Goal: Transaction & Acquisition: Purchase product/service

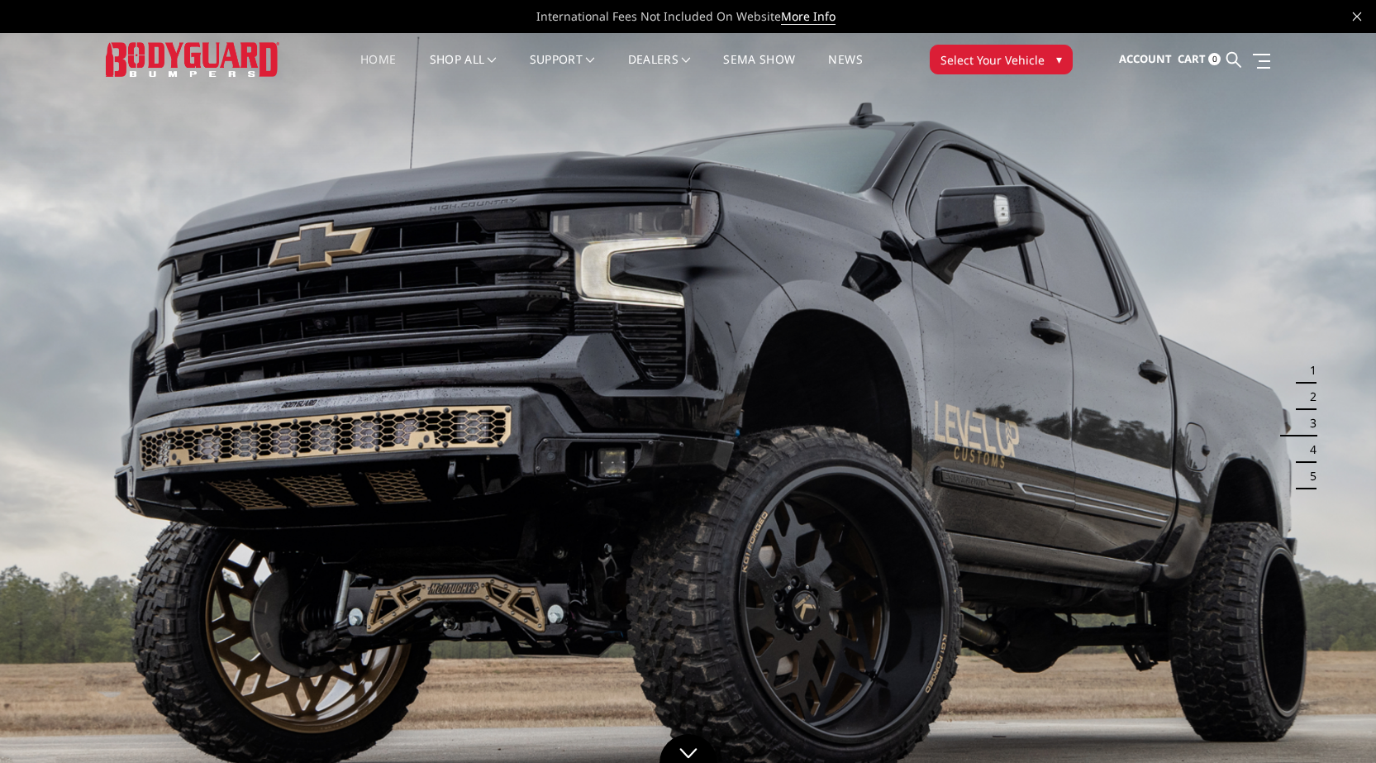
click at [1069, 59] on button "Select Your Vehicle ▾" at bounding box center [1001, 60] width 143 height 30
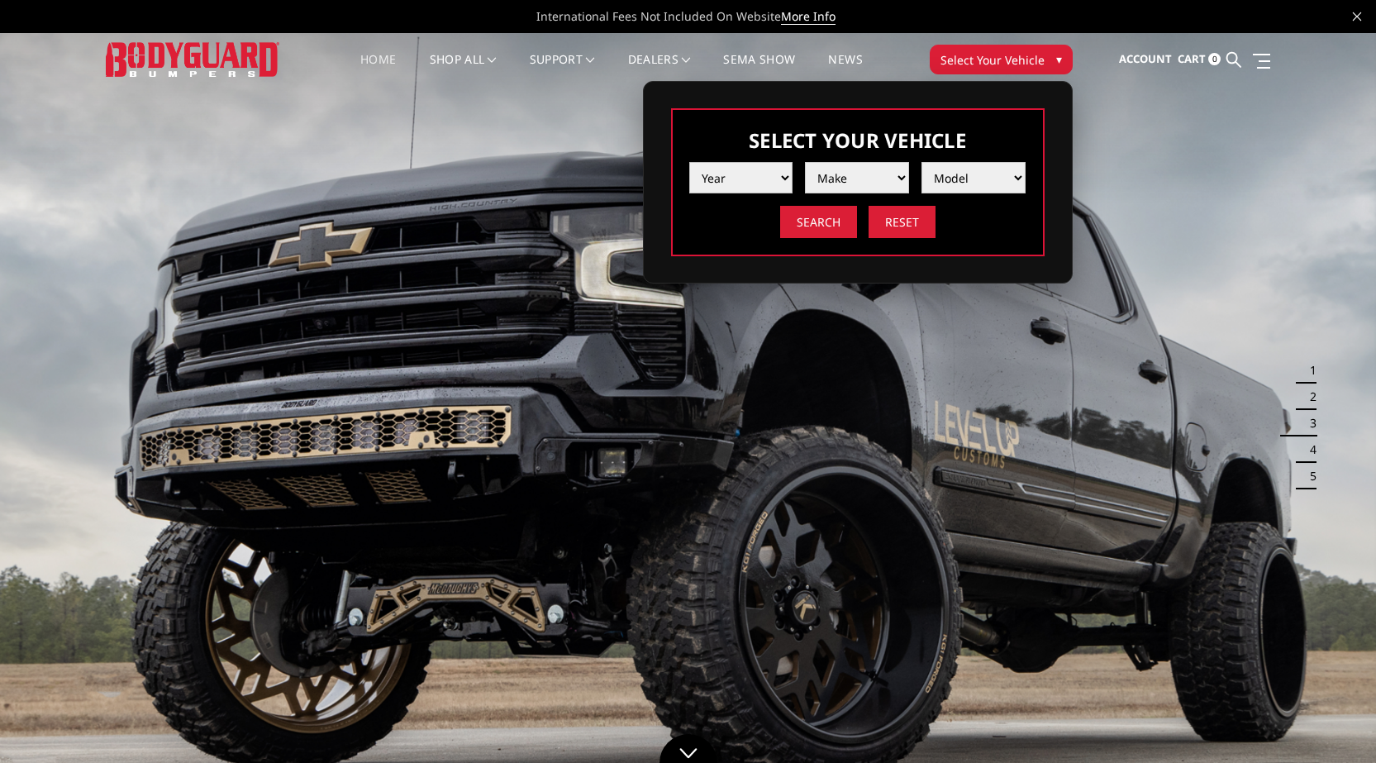
click at [732, 170] on select "Year 2025 2024 2023 2022 2021 2020 2019 2018 2017 2016 2015 2014 2013 2012 2011…" at bounding box center [741, 177] width 104 height 31
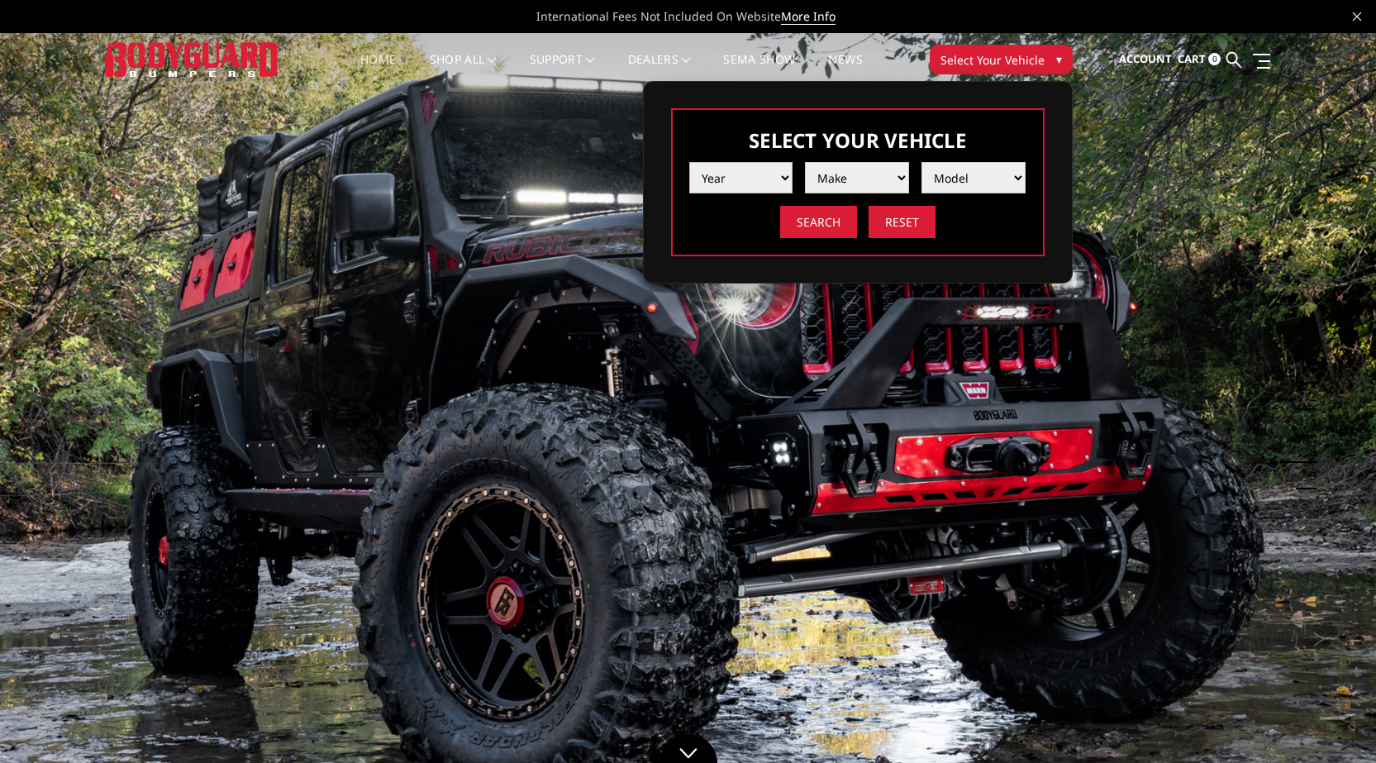
select select "yr_2024"
click at [689, 162] on select "Year 2025 2024 2023 2022 2021 2020 2019 2018 2017 2016 2015 2014 2013 2012 2011…" at bounding box center [741, 177] width 104 height 31
click at [825, 181] on select "Make Chevrolet Ford GMC Ram Toyota" at bounding box center [857, 177] width 104 height 31
select select "mk_ford"
click at [805, 162] on select "Make Chevrolet Ford GMC Ram Toyota" at bounding box center [857, 177] width 104 height 31
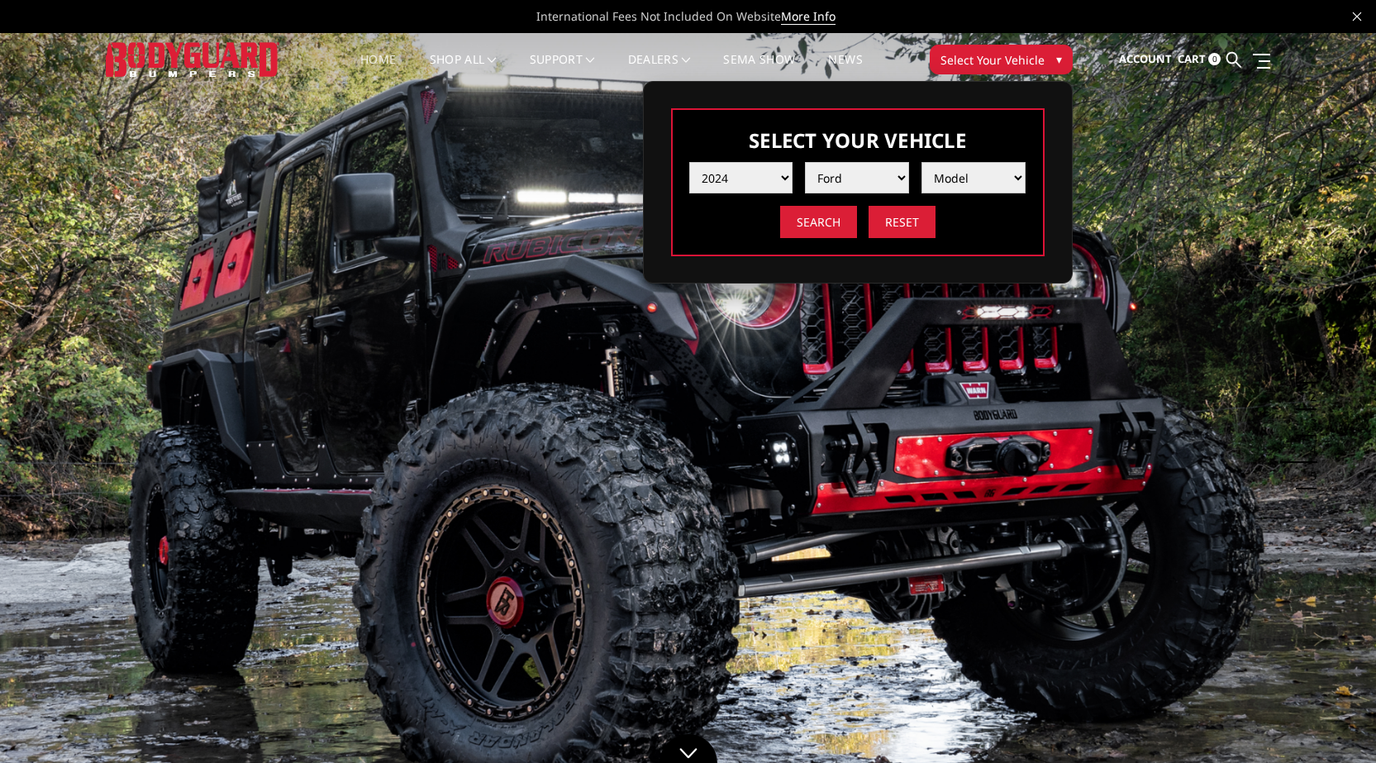
click at [952, 188] on select "Model F150 F150 Raptor F250 / F350 F450 F550" at bounding box center [973, 177] width 104 height 31
select select "md_f250-f350"
click at [921, 162] on select "Model F150 F150 Raptor F250 / F350 F450 F550" at bounding box center [973, 177] width 104 height 31
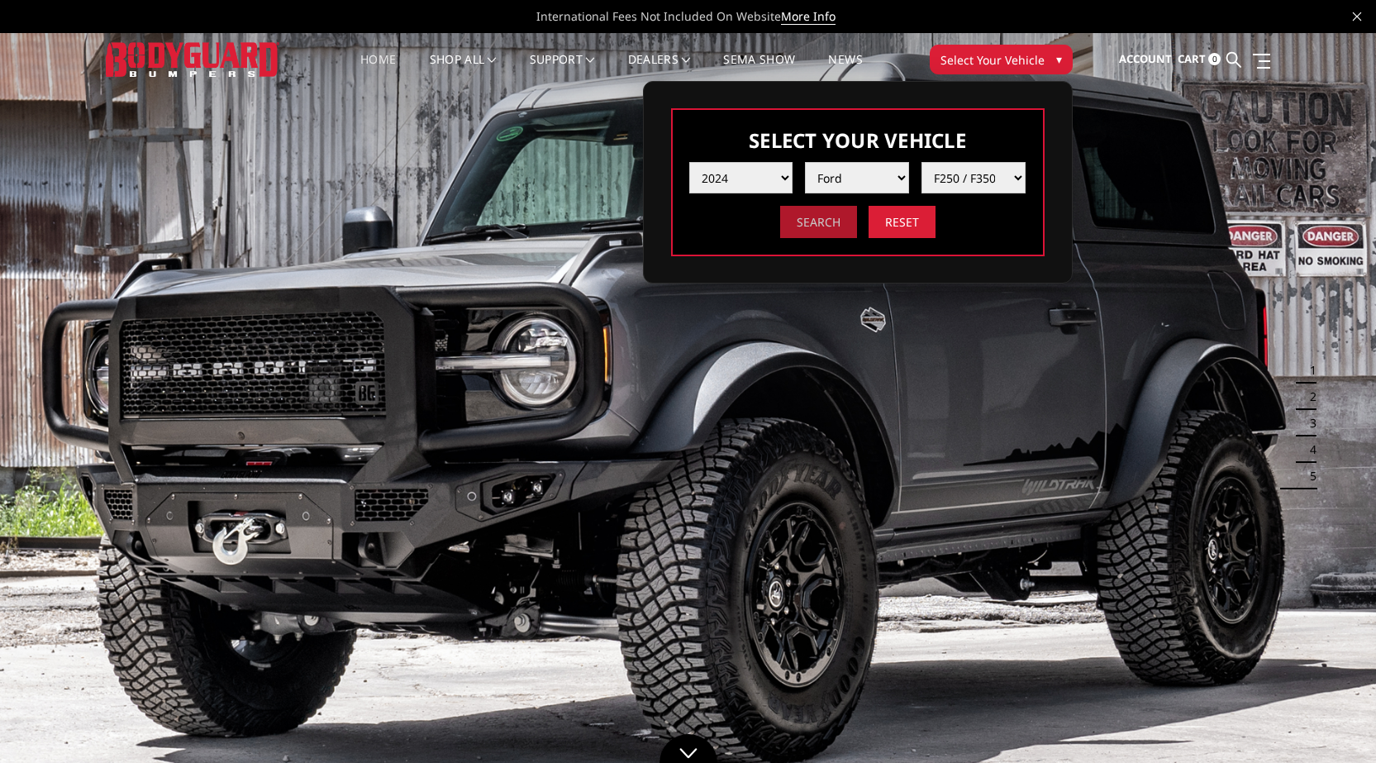
click at [817, 232] on input "Search" at bounding box center [818, 222] width 77 height 32
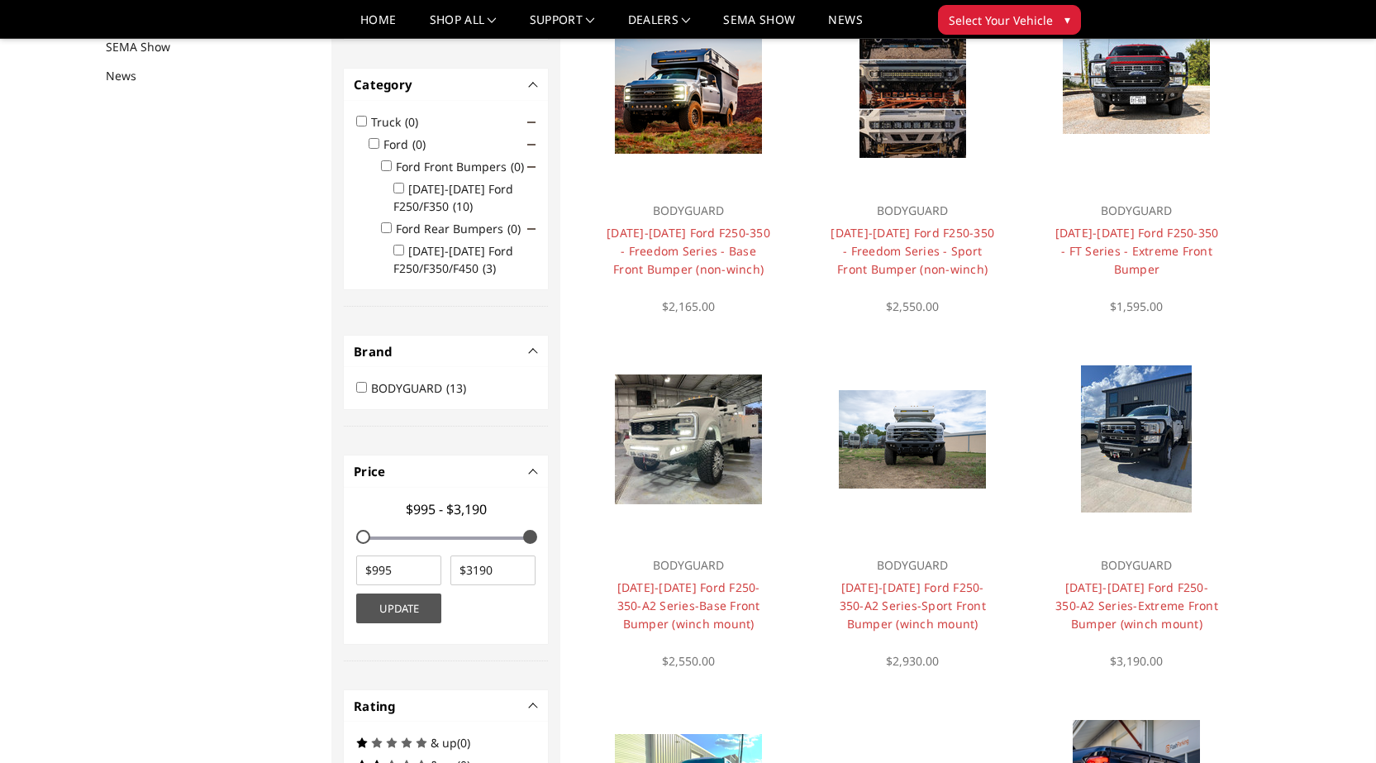
scroll to position [215, 0]
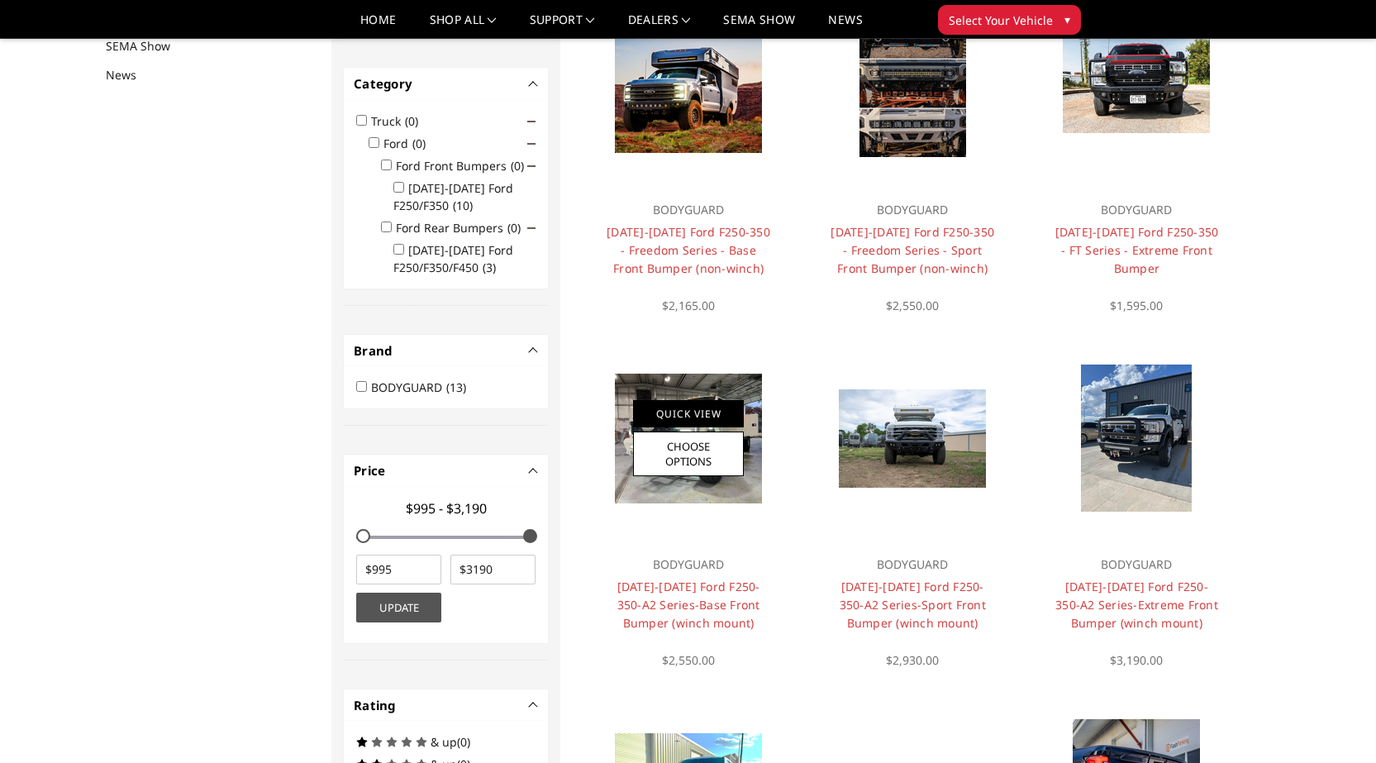
click at [664, 429] on div "Quick View Choose Options" at bounding box center [688, 438] width 111 height 76
click at [712, 387] on img at bounding box center [688, 439] width 147 height 130
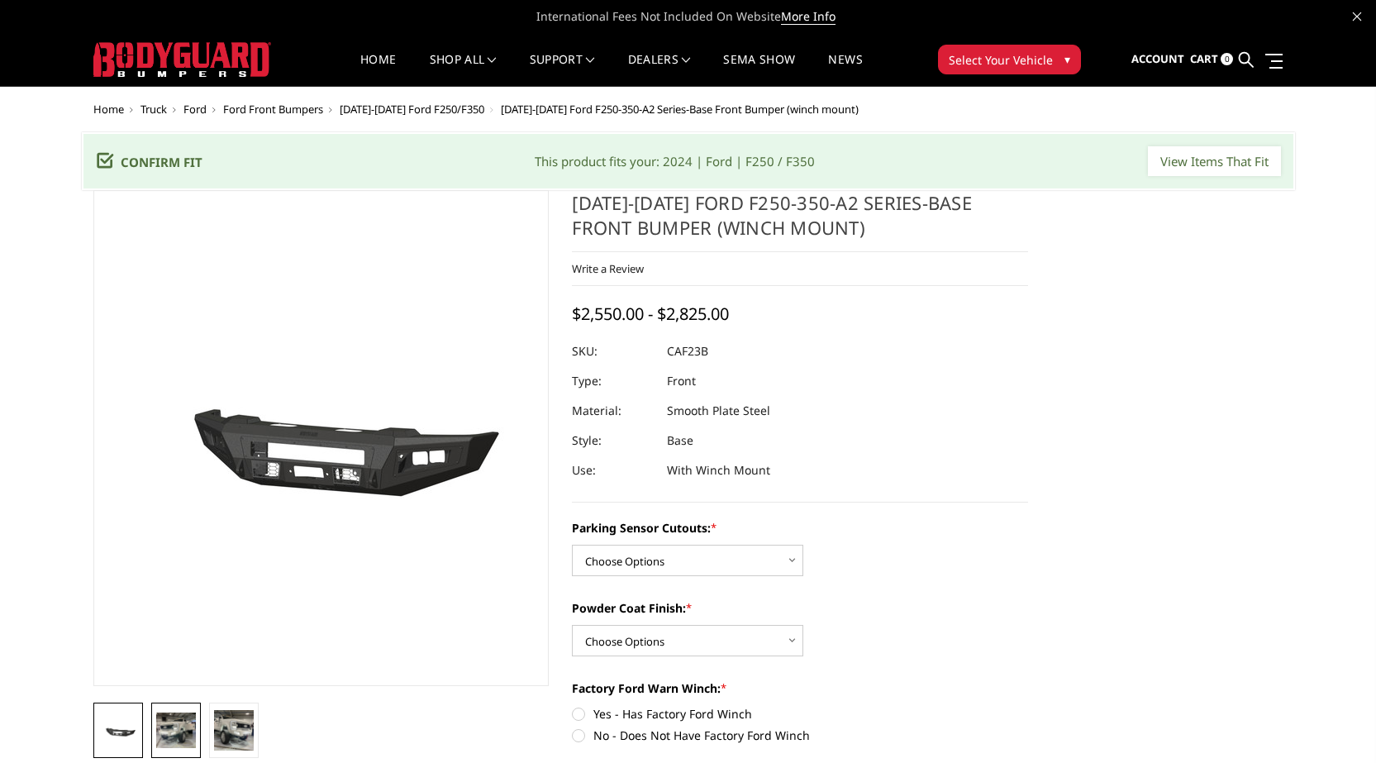
click at [170, 726] on img at bounding box center [176, 729] width 40 height 35
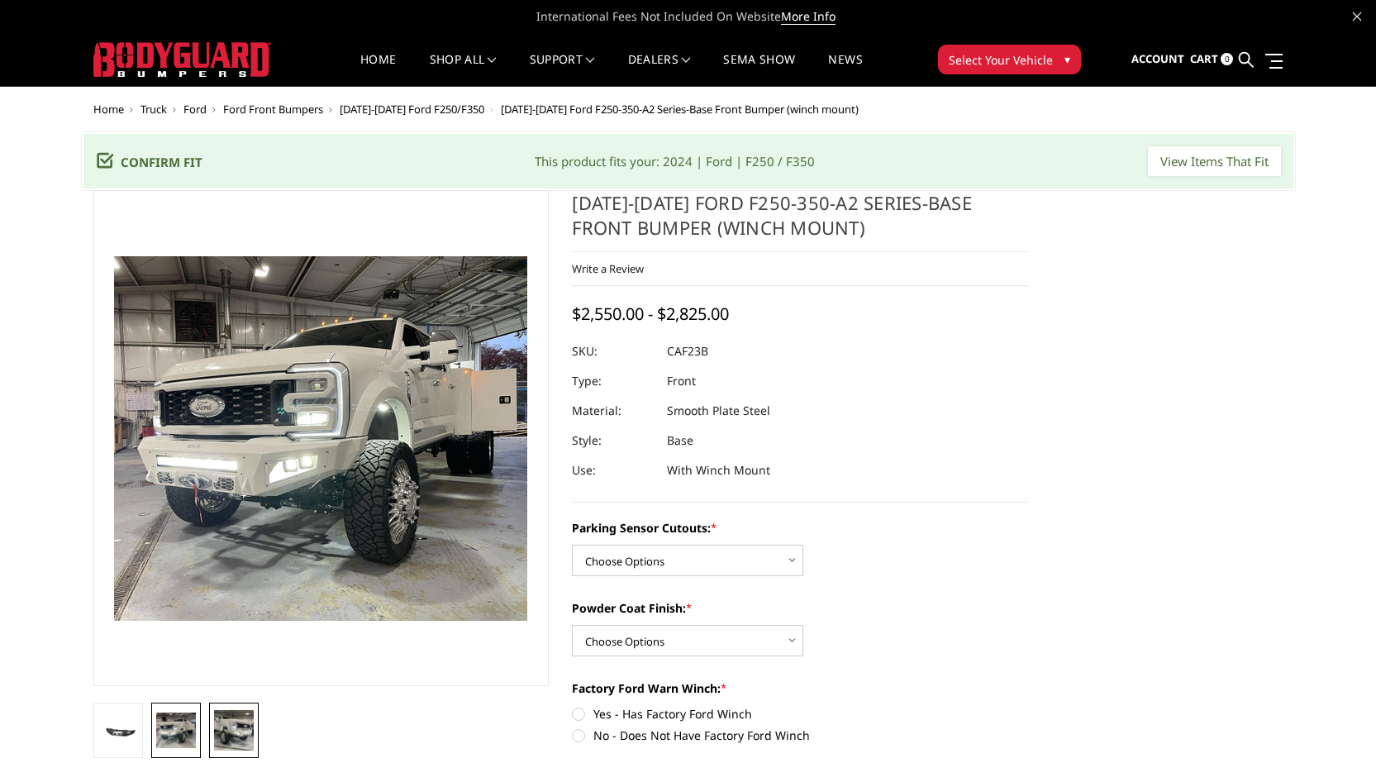
click at [217, 722] on img at bounding box center [234, 730] width 40 height 40
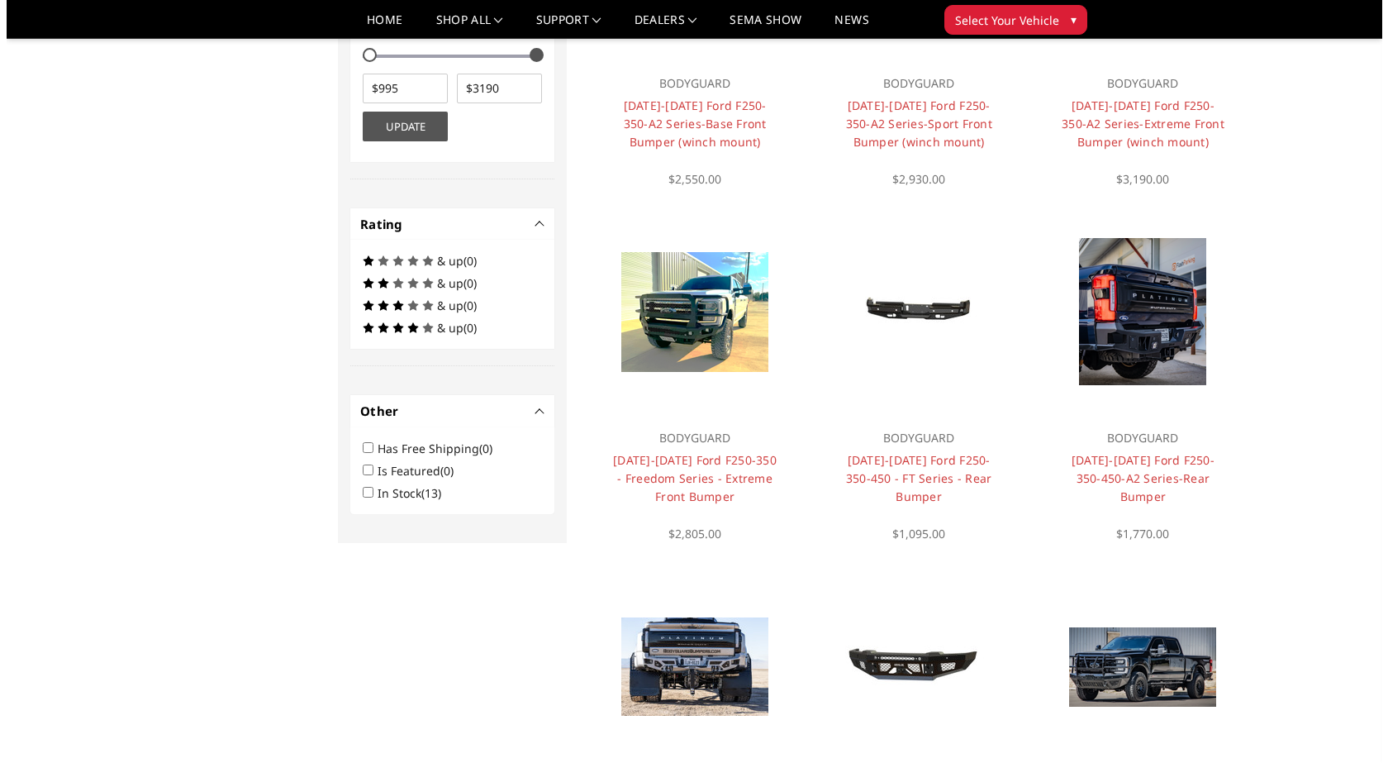
scroll to position [711, 0]
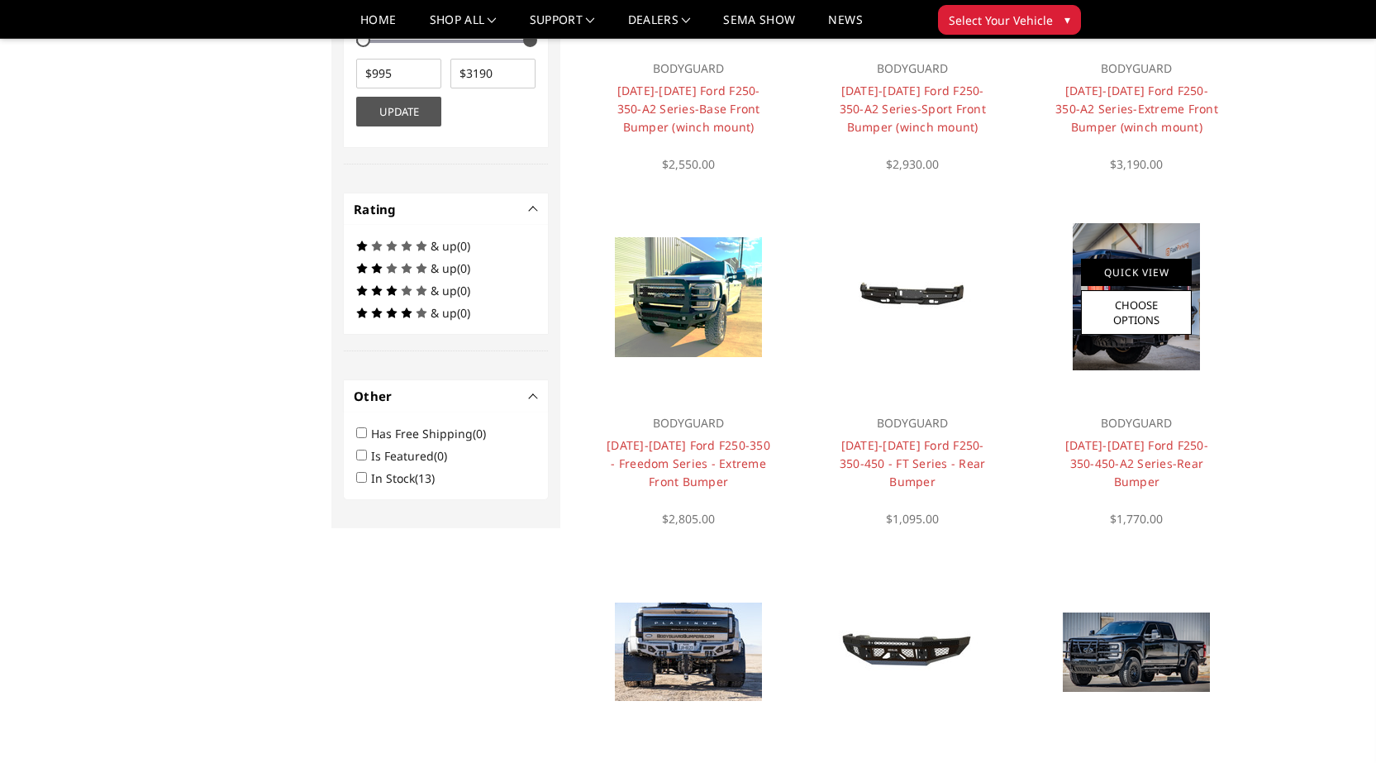
click at [1117, 261] on link "Quick View" at bounding box center [1136, 272] width 111 height 27
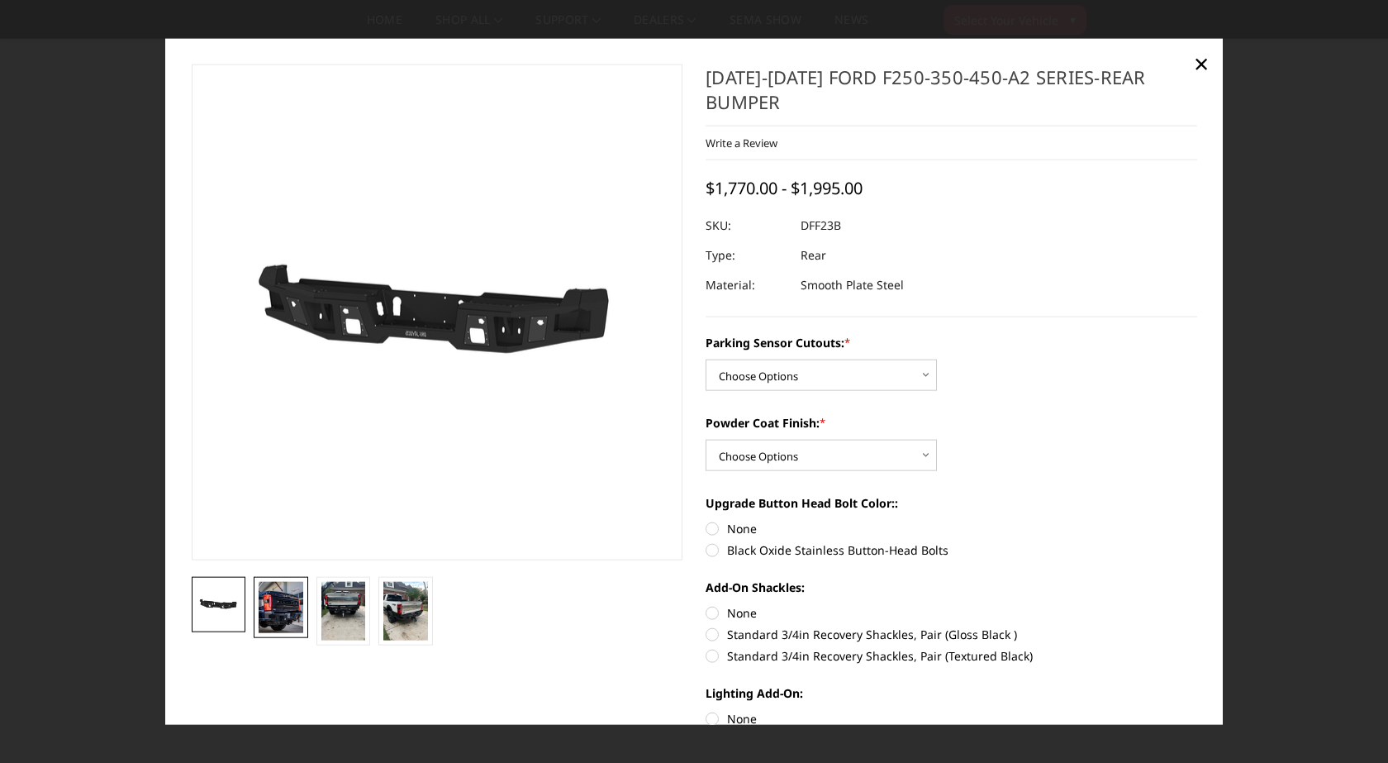
click at [273, 590] on img at bounding box center [281, 607] width 45 height 51
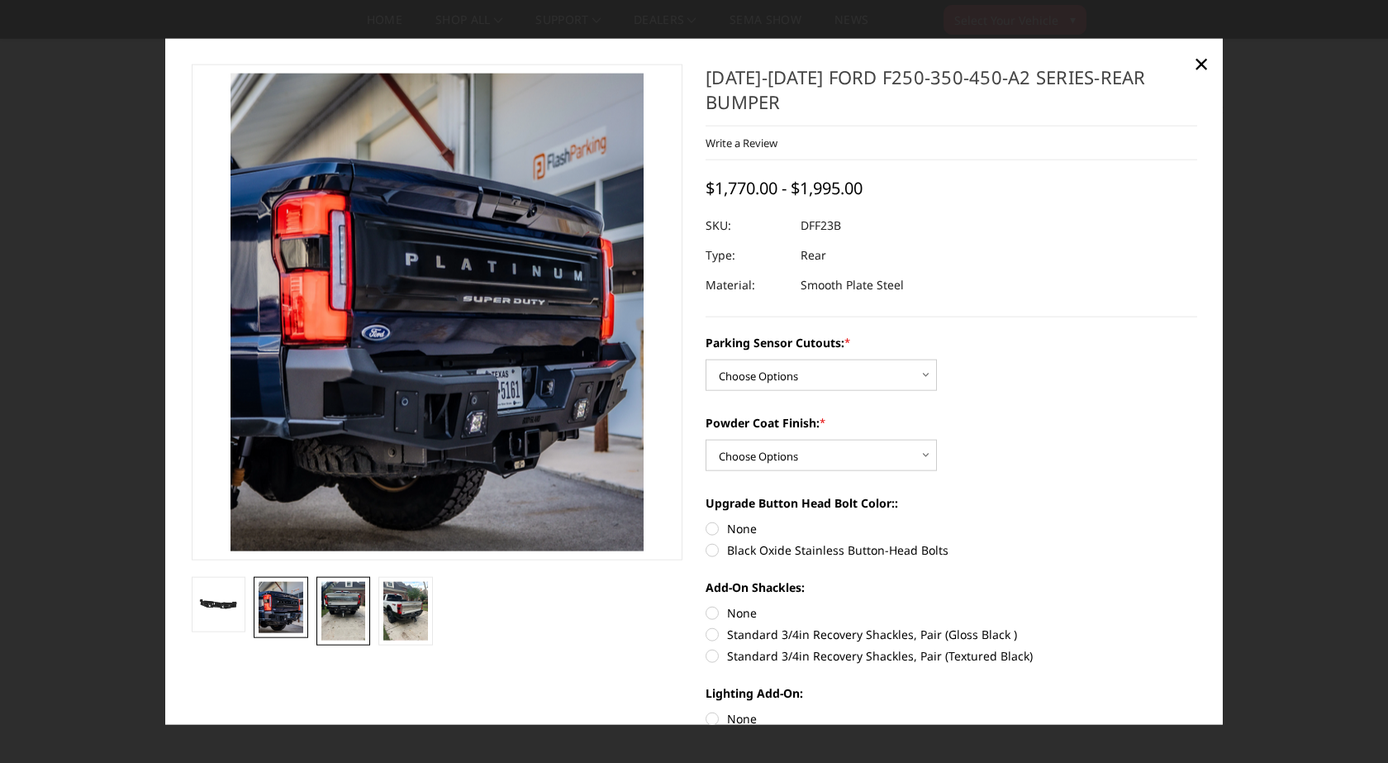
click at [334, 603] on img at bounding box center [343, 611] width 45 height 59
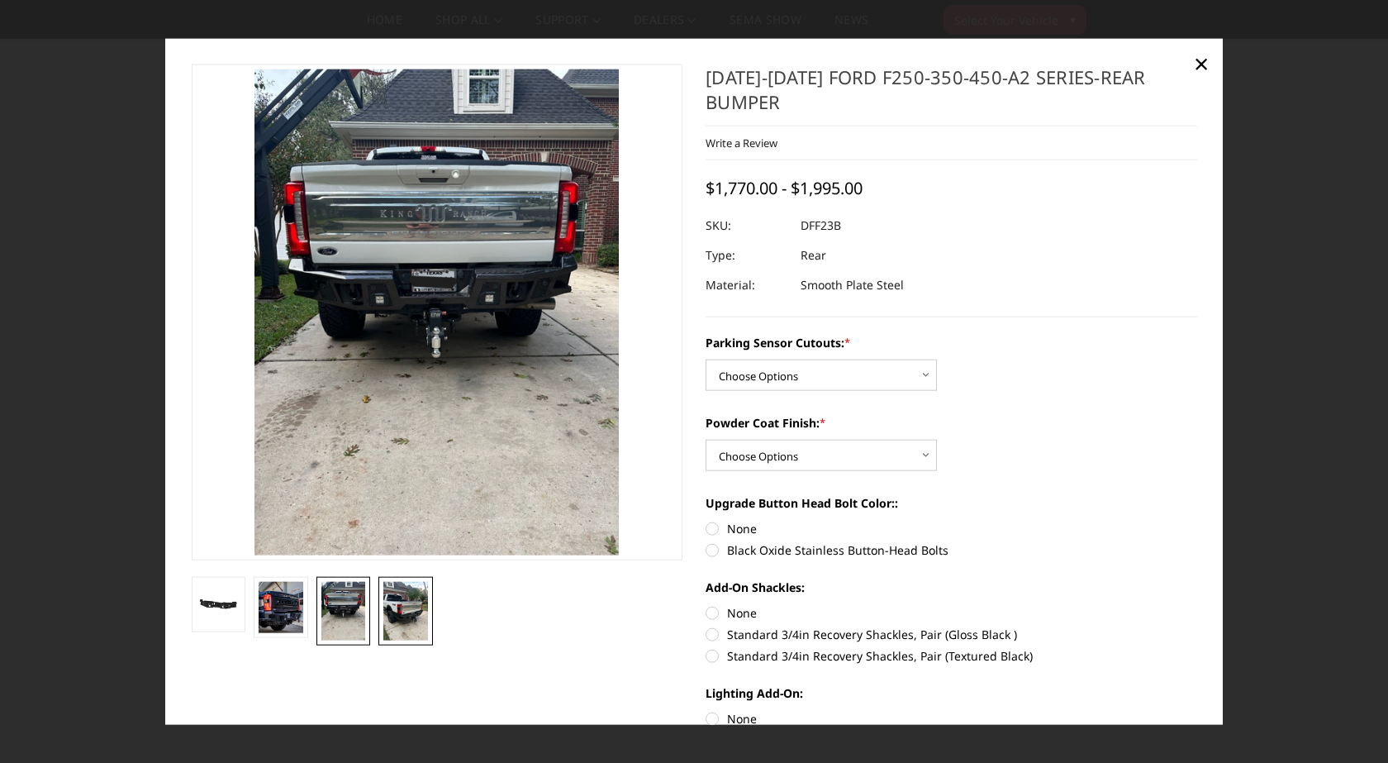
click at [387, 605] on img at bounding box center [405, 611] width 45 height 59
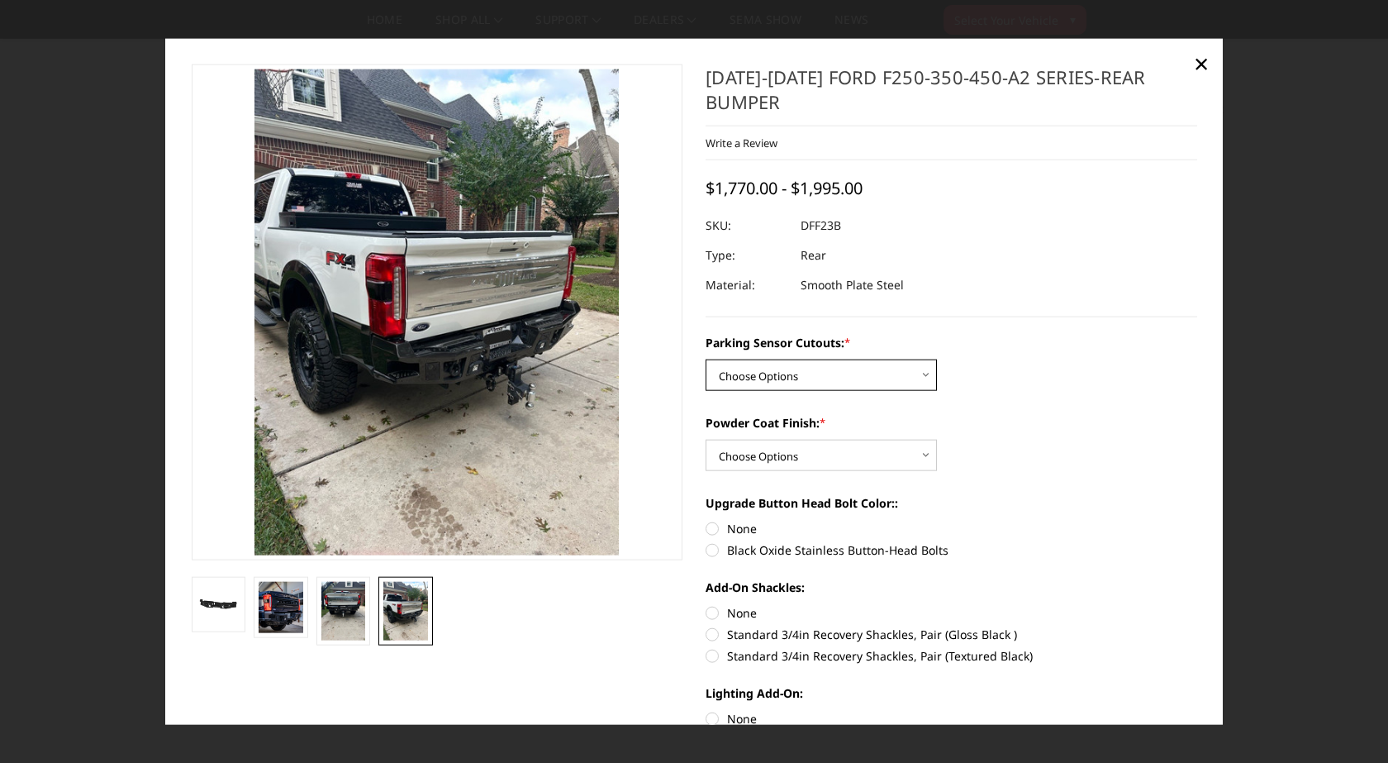
click at [837, 383] on select "Choose Options Yes-With Parking Sensor Cutouts No-Without Parking Sensor Cutouts" at bounding box center [821, 374] width 231 height 31
select select "2437"
click at [706, 359] on select "Choose Options Yes-With Parking Sensor Cutouts No-Without Parking Sensor Cutouts" at bounding box center [821, 374] width 231 height 31
click at [818, 450] on select "Choose Options Bare Metal Textured Black Powder Coat" at bounding box center [821, 455] width 231 height 31
select select "2438"
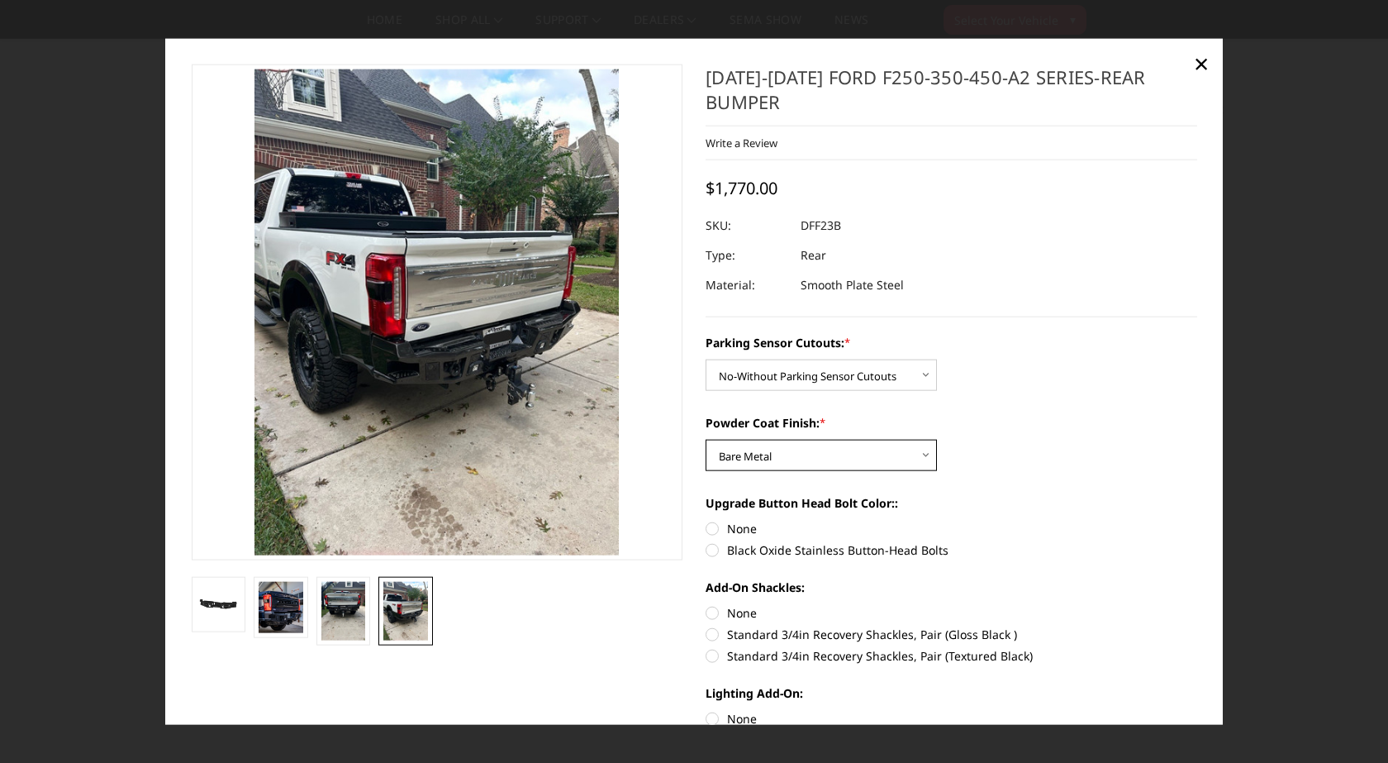
click at [706, 440] on select "Choose Options Bare Metal Textured Black Powder Coat" at bounding box center [821, 455] width 231 height 31
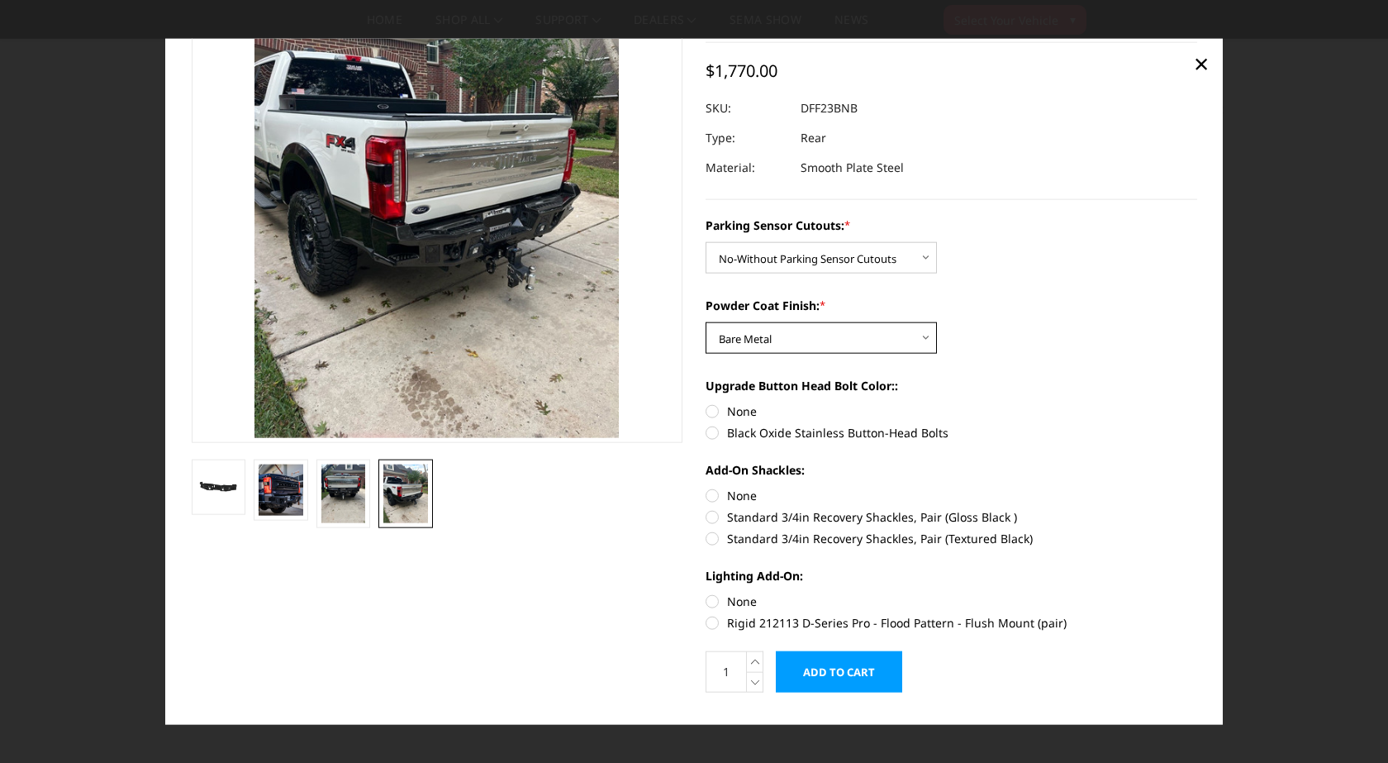
scroll to position [151, 0]
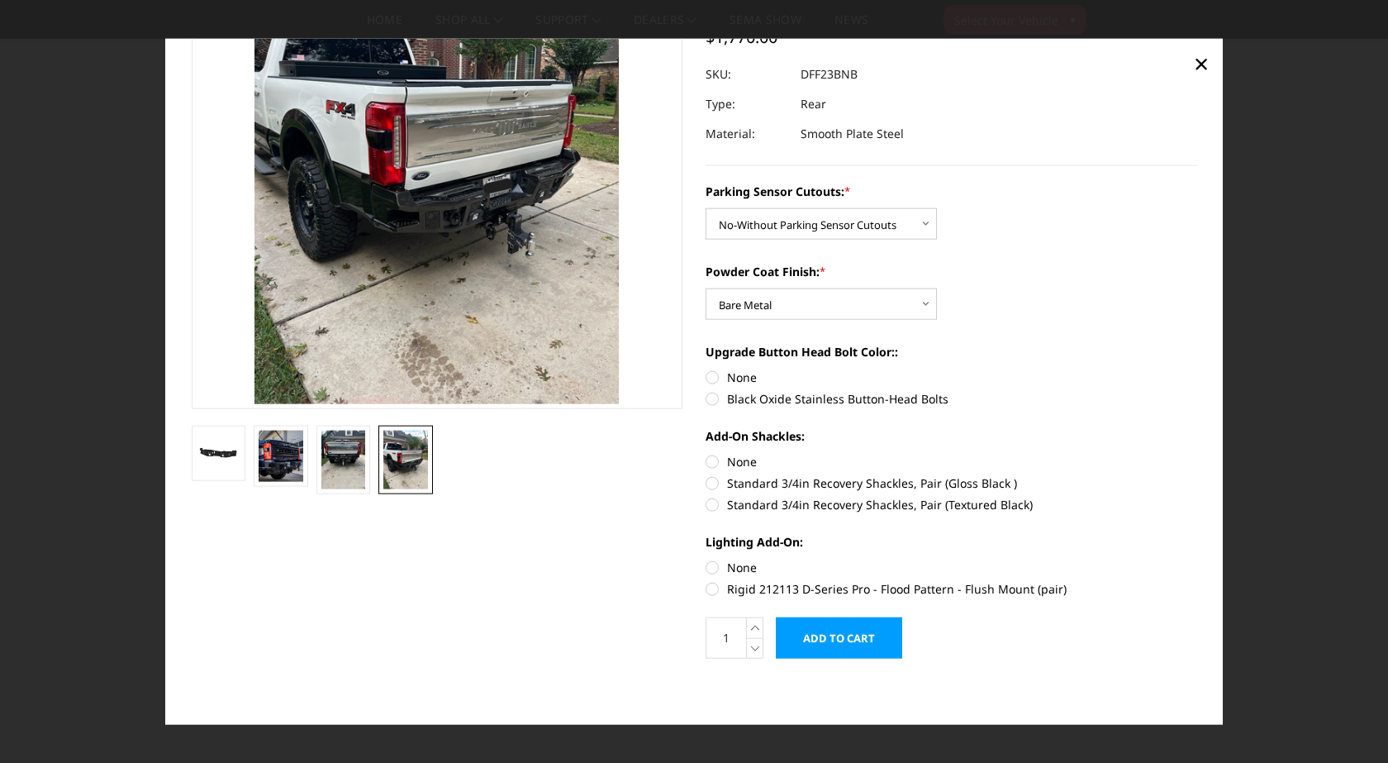
click at [710, 395] on label "Black Oxide Stainless Button-Head Bolts" at bounding box center [952, 398] width 492 height 17
click at [1197, 369] on input "Black Oxide Stainless Button-Head Bolts" at bounding box center [1197, 369] width 1 height 1
radio input "true"
click at [706, 487] on label "Standard 3/4in Recovery Shackles, Pair (Gloss Black )" at bounding box center [952, 482] width 492 height 17
click at [1197, 454] on input "Standard 3/4in Recovery Shackles, Pair (Gloss Black )" at bounding box center [1197, 453] width 1 height 1
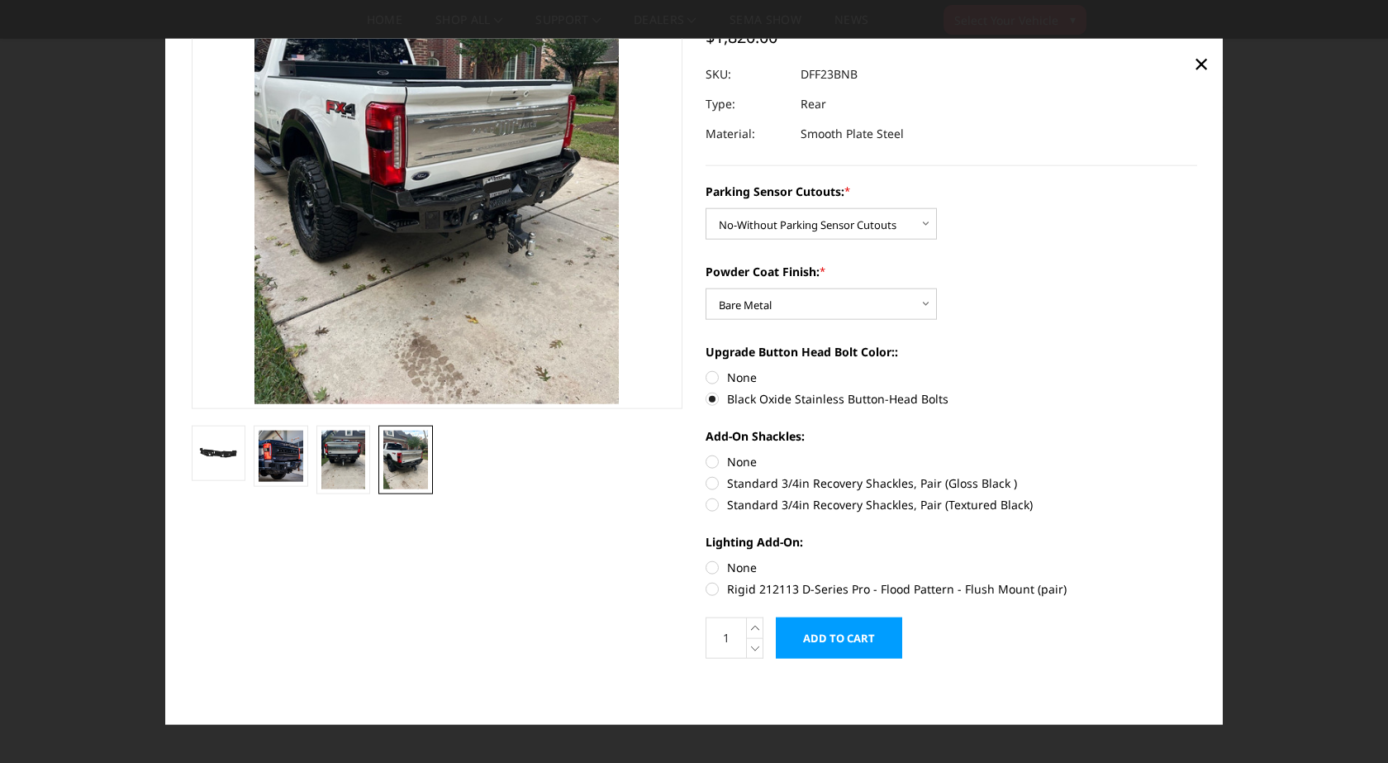
radio input "true"
click at [706, 587] on label "Rigid 212113 D-Series Pro - Flood Pattern - Flush Mount (pair)" at bounding box center [952, 588] width 492 height 17
click at [1197, 559] on input "Rigid 212113 D-Series Pro - Flood Pattern - Flush Mount (pair)" at bounding box center [1197, 559] width 1 height 1
radio input "true"
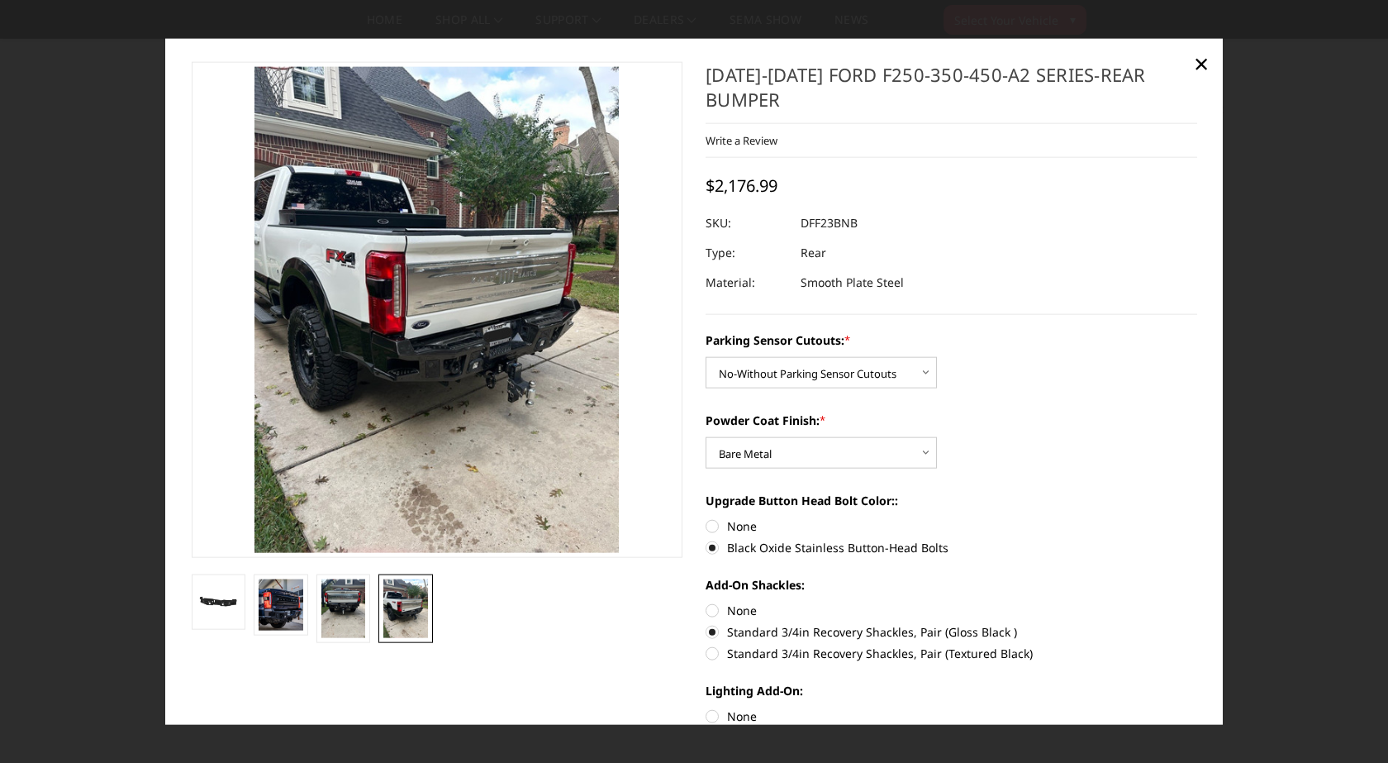
scroll to position [0, 0]
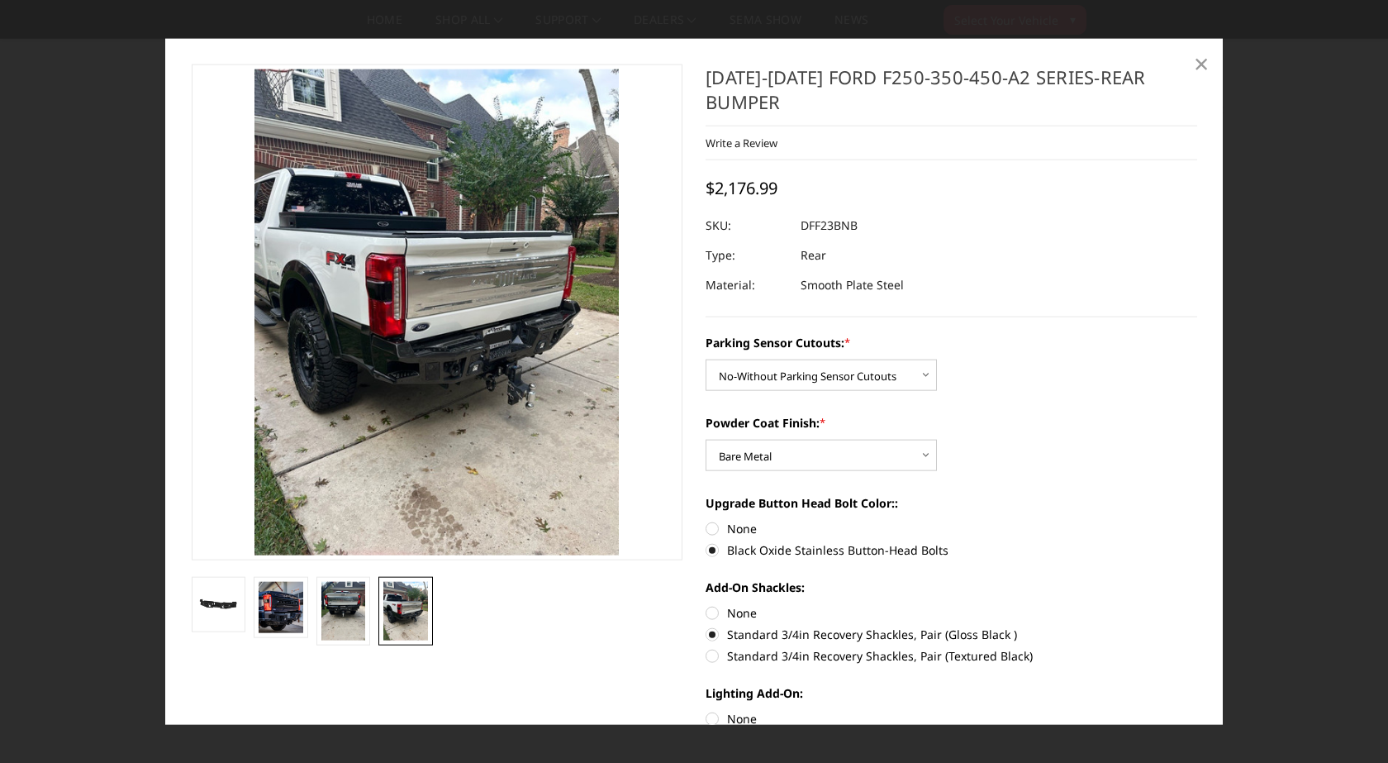
click at [1200, 66] on span "×" at bounding box center [1201, 63] width 15 height 36
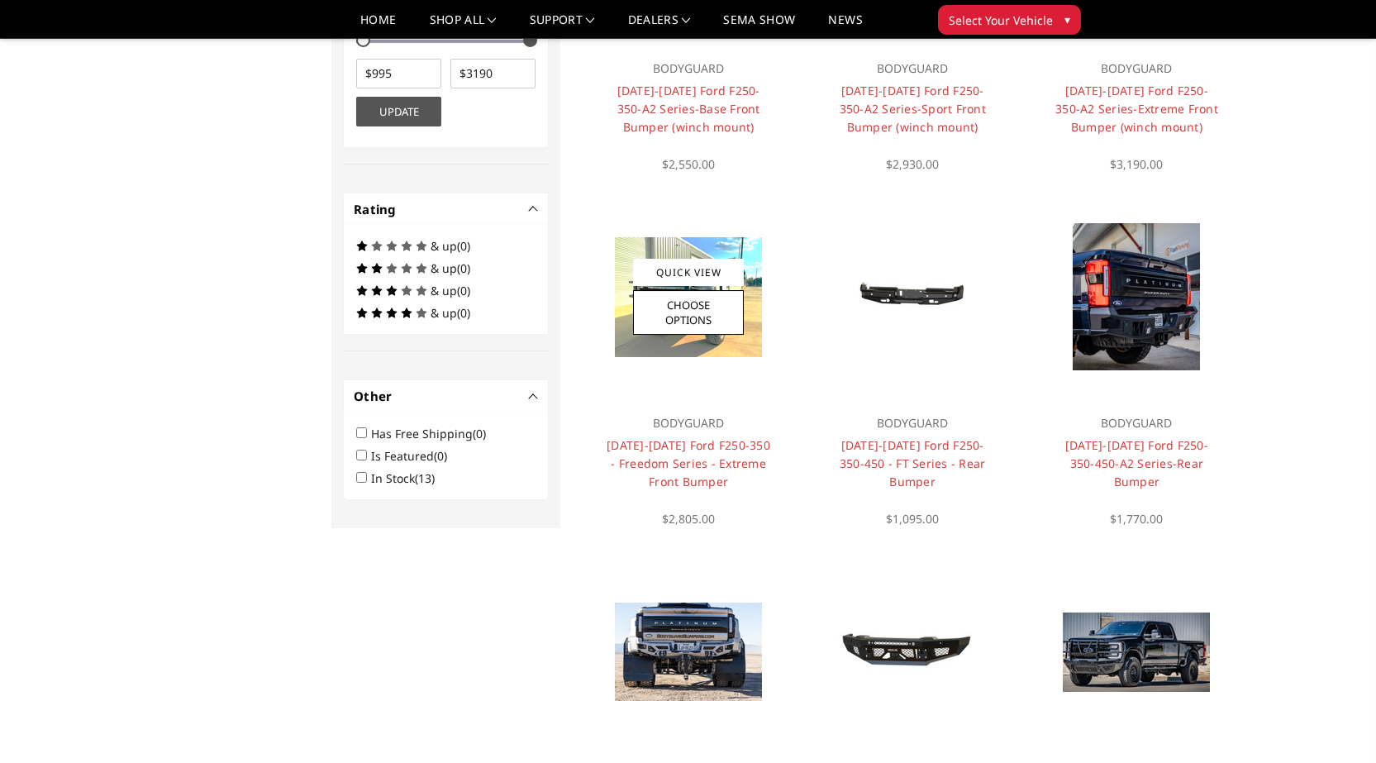
click at [680, 250] on img at bounding box center [688, 297] width 147 height 120
click at [688, 268] on link "Quick View" at bounding box center [688, 272] width 111 height 27
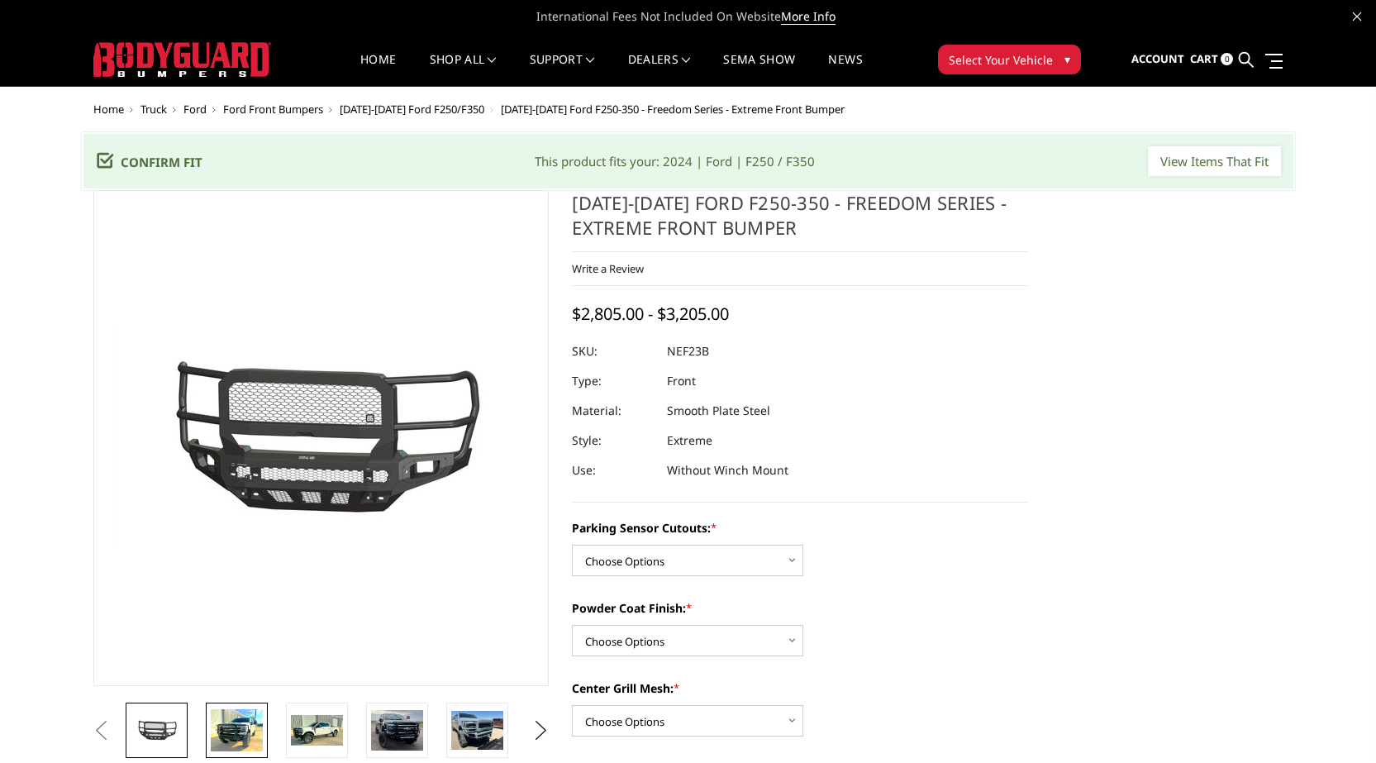
click at [244, 721] on img at bounding box center [237, 730] width 52 height 42
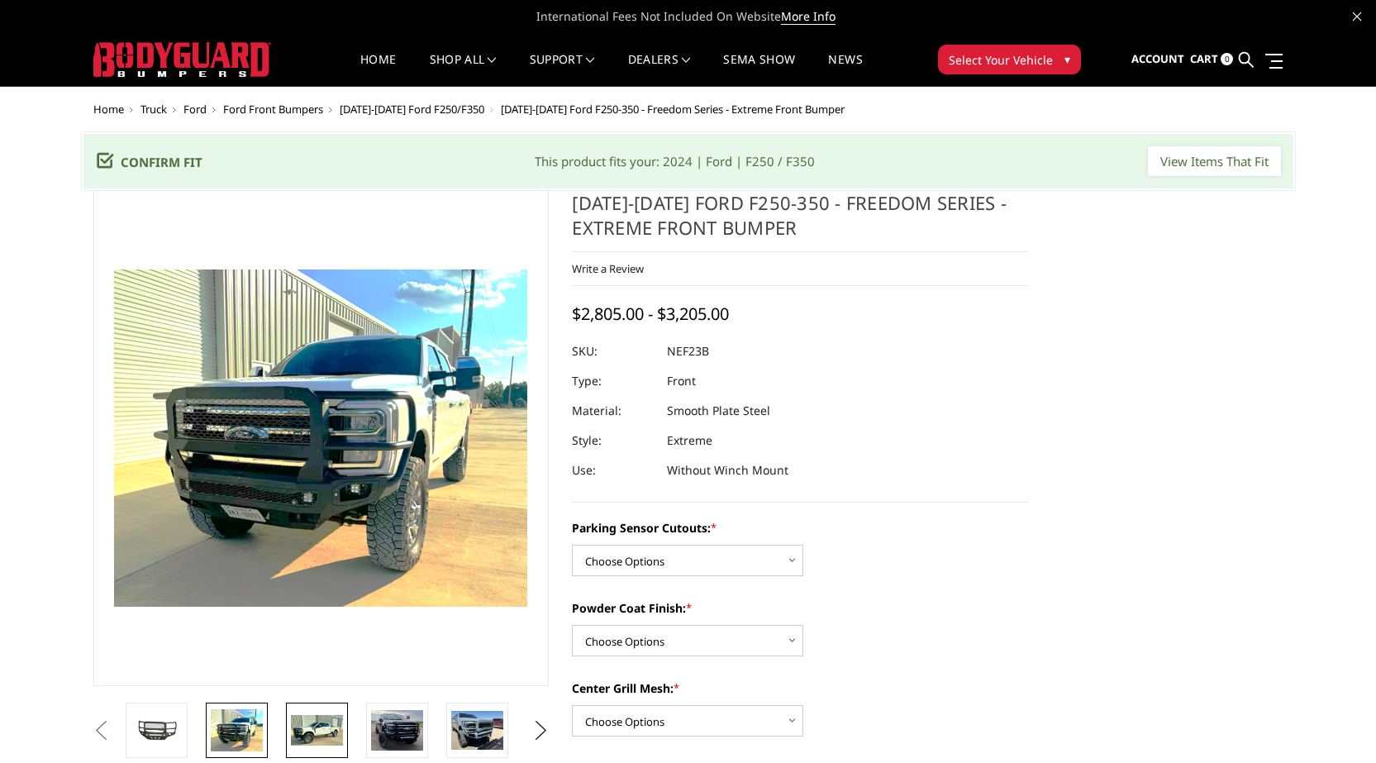
click at [293, 718] on img at bounding box center [317, 730] width 52 height 31
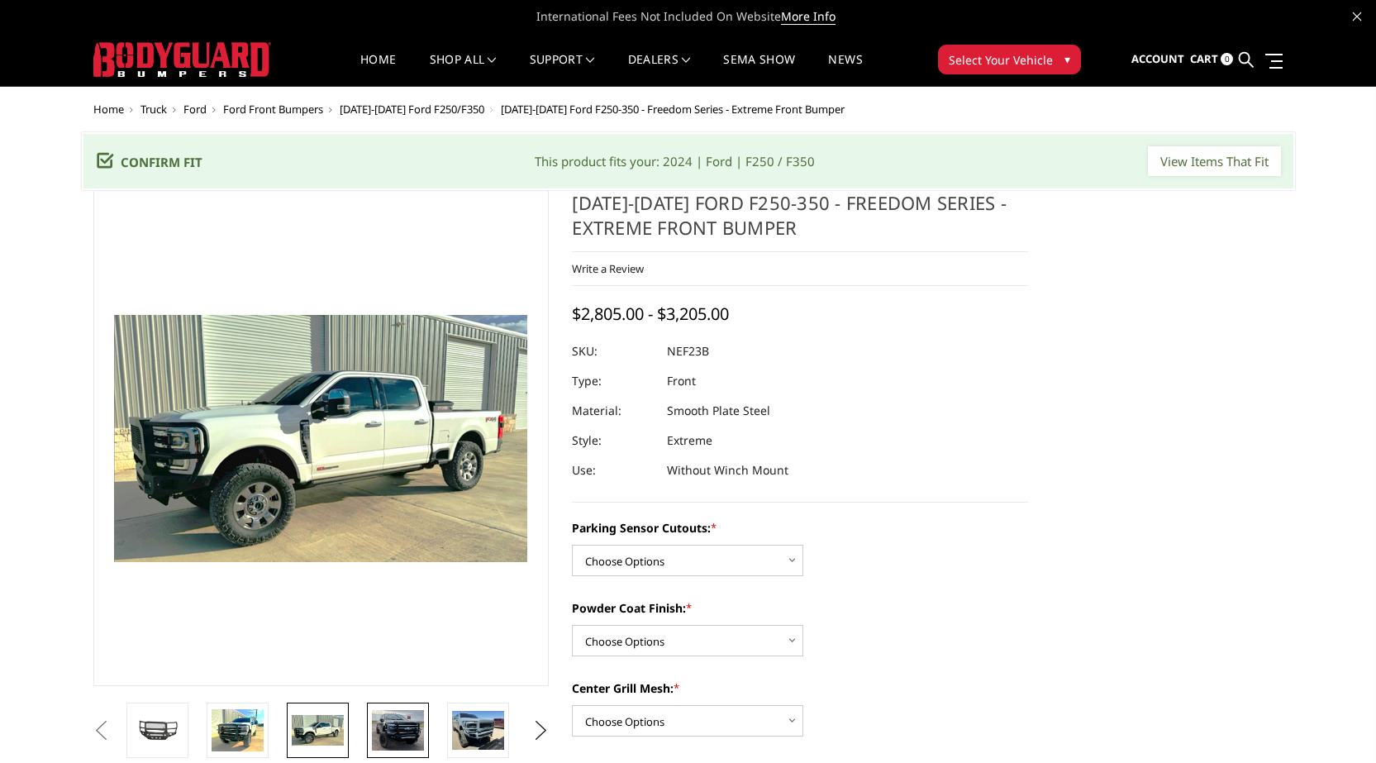
click at [396, 726] on img at bounding box center [398, 730] width 52 height 40
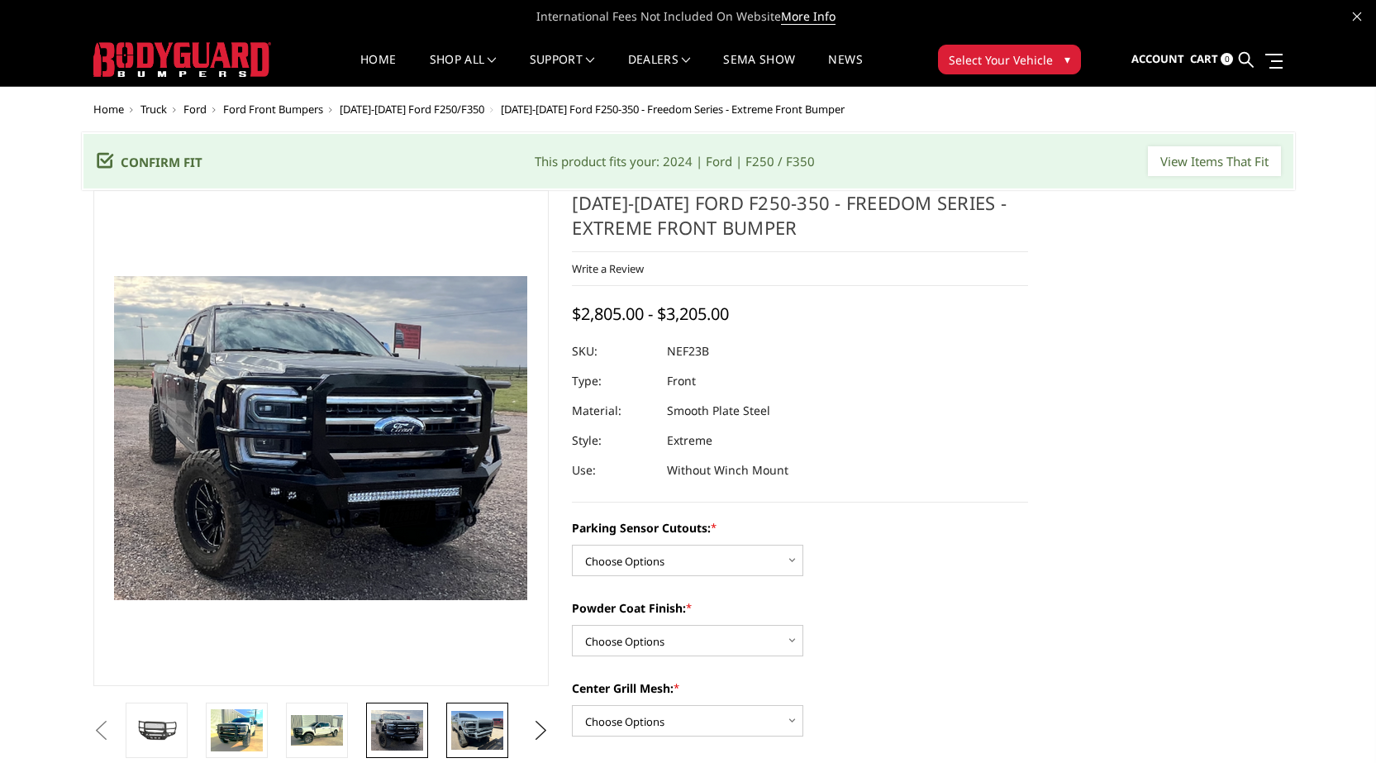
click at [451, 718] on img at bounding box center [477, 730] width 52 height 39
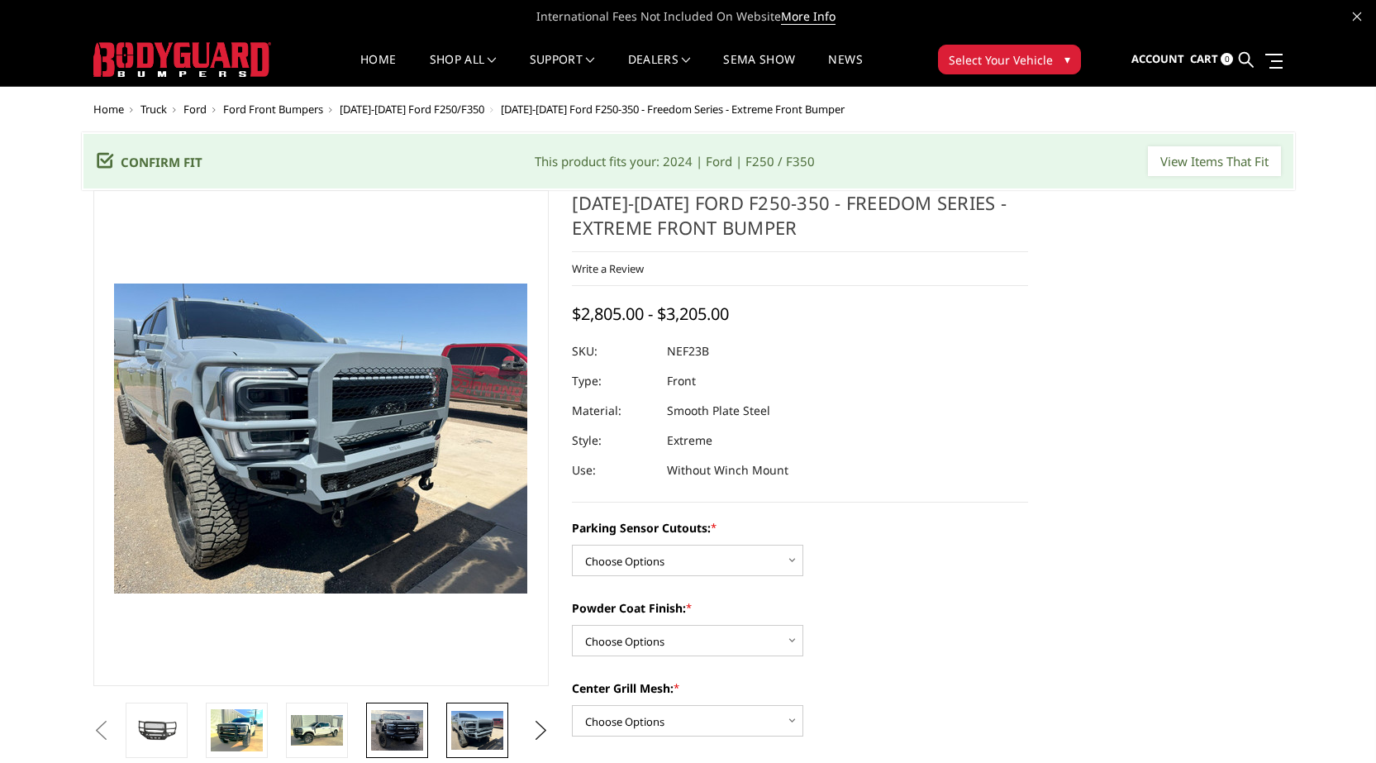
click at [419, 718] on img at bounding box center [397, 730] width 52 height 40
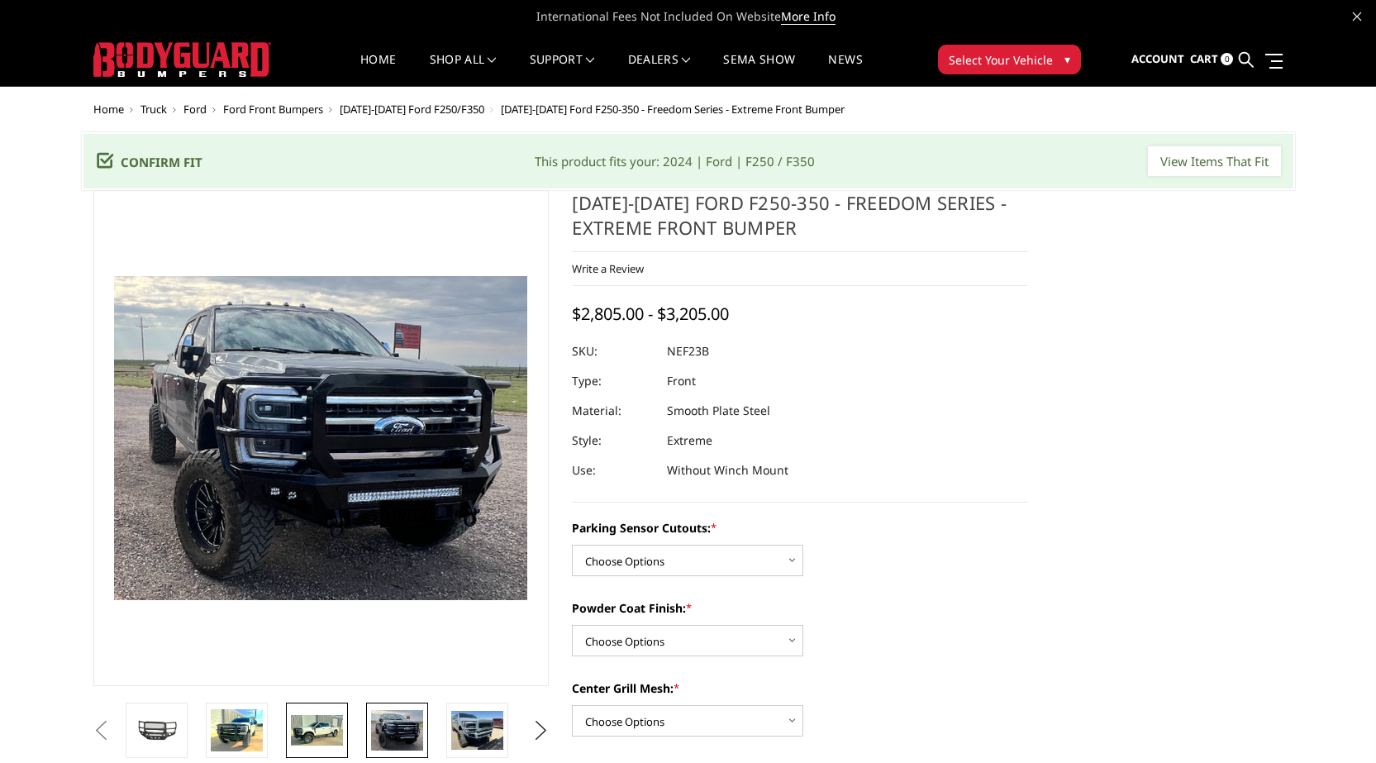
click at [317, 721] on img at bounding box center [317, 730] width 52 height 31
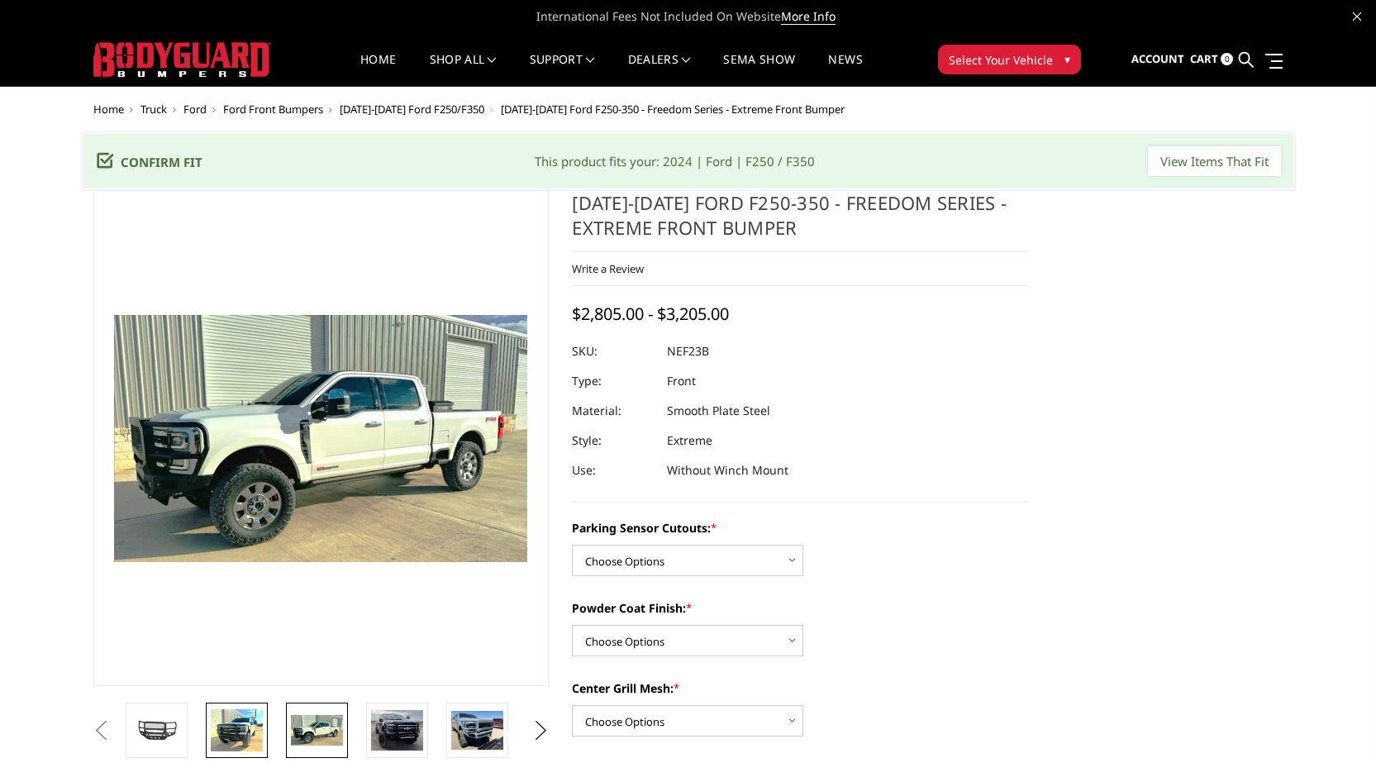
click at [247, 710] on img at bounding box center [237, 730] width 52 height 42
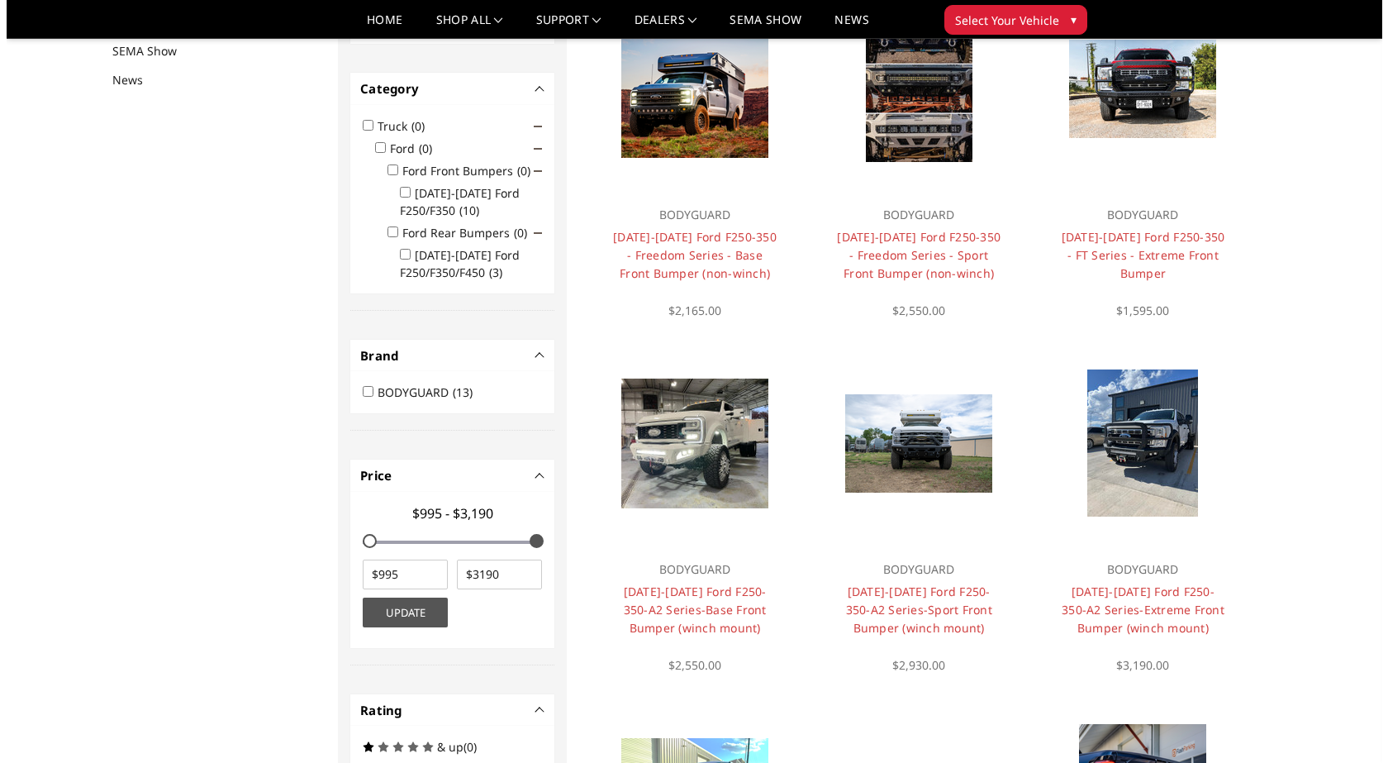
scroll to position [215, 0]
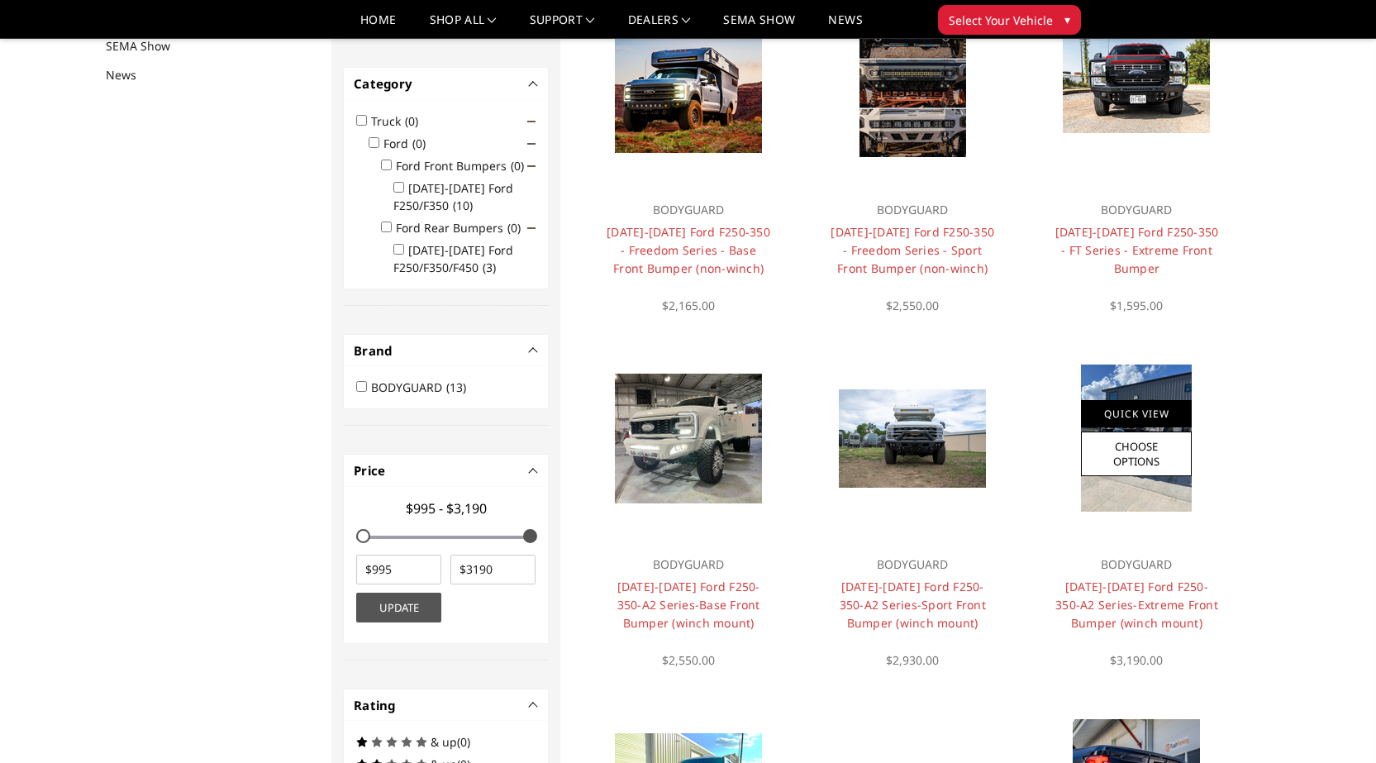
click at [1126, 411] on link "Quick View" at bounding box center [1136, 413] width 111 height 27
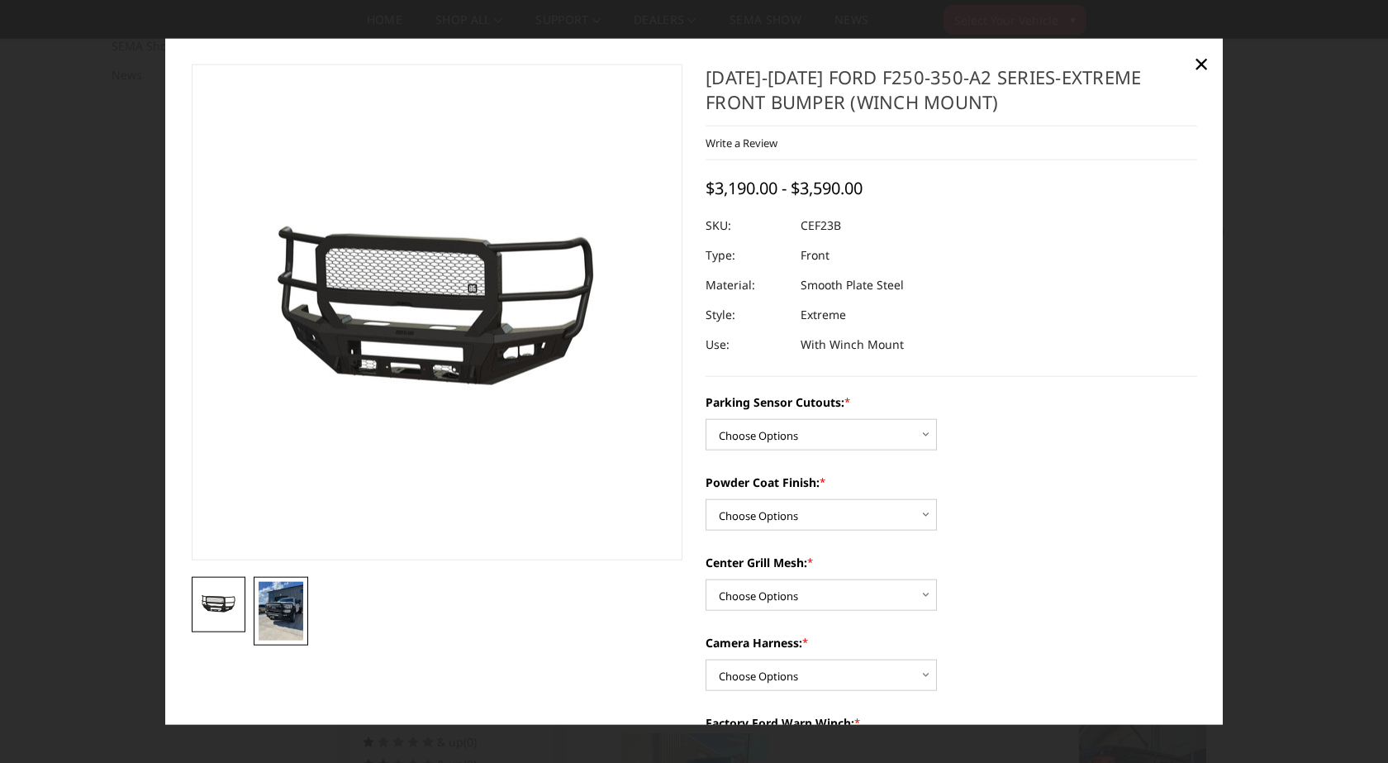
click at [291, 602] on img at bounding box center [281, 611] width 45 height 59
